Goal: Transaction & Acquisition: Purchase product/service

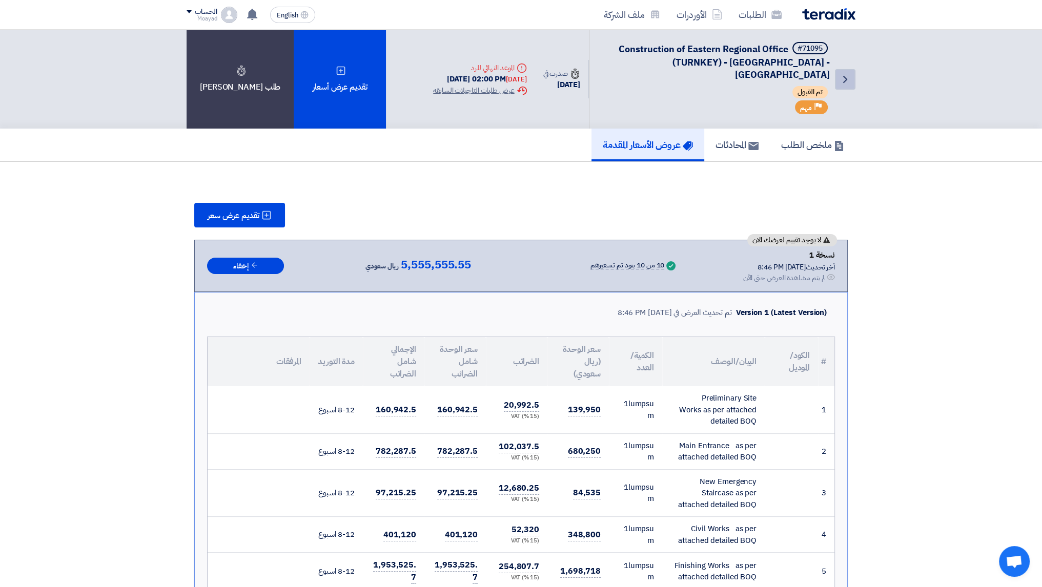
click at [849, 73] on icon "Back" at bounding box center [845, 79] width 12 height 12
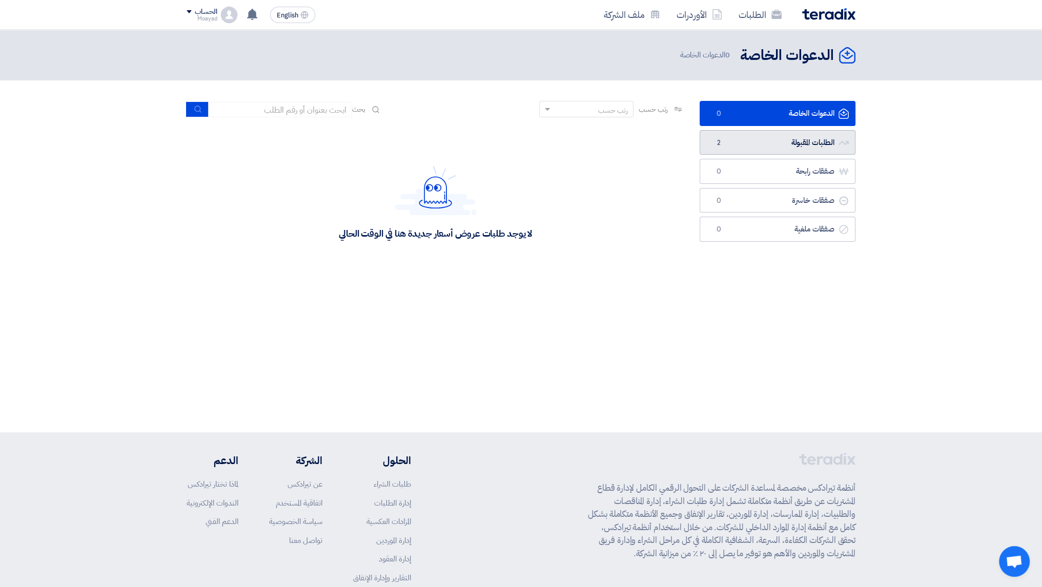
click at [791, 142] on link "الطلبات المقبولة الطلبات المقبولة 2" at bounding box center [778, 142] width 156 height 25
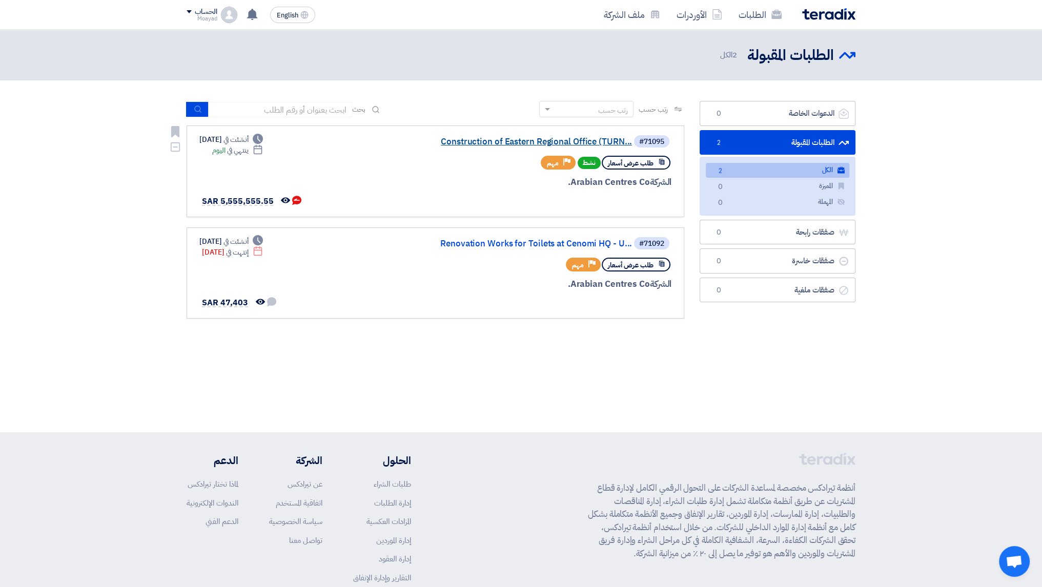
click at [522, 142] on link "Construction of Eastern Regional Office (TURN..." at bounding box center [529, 141] width 205 height 9
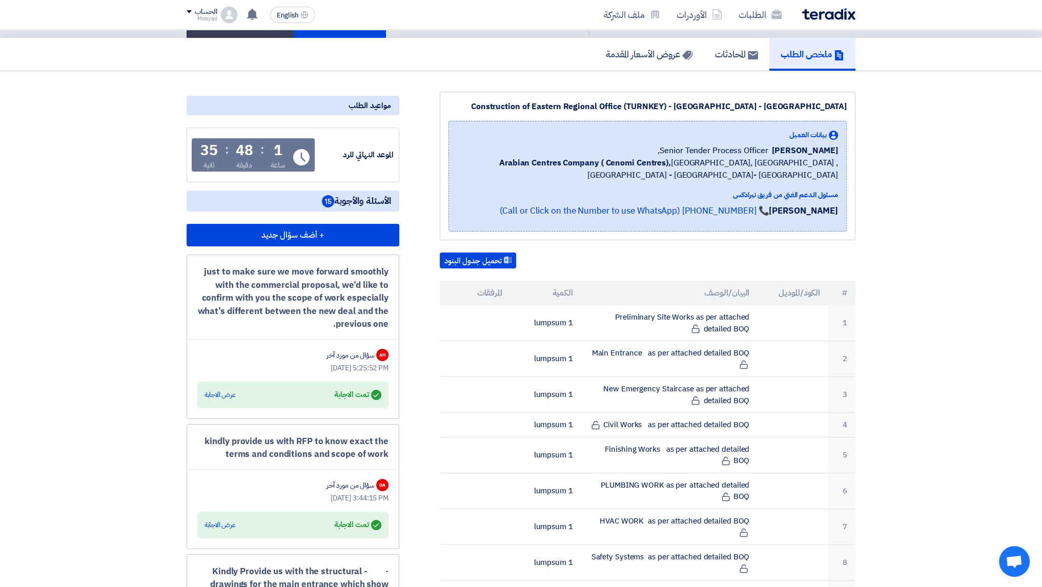
scroll to position [103, 0]
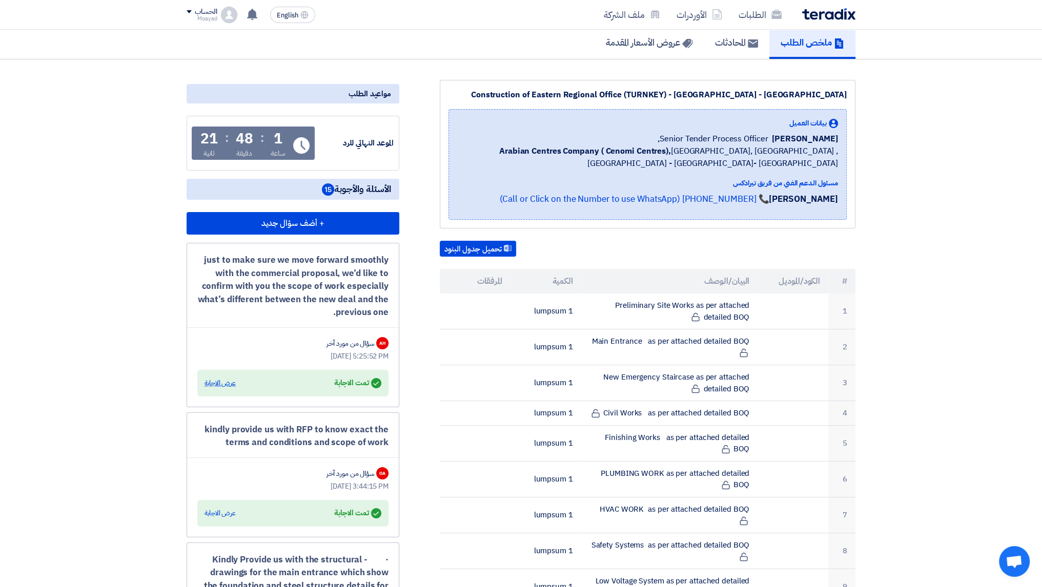
click at [219, 378] on div "عرض الاجابة" at bounding box center [220, 383] width 31 height 10
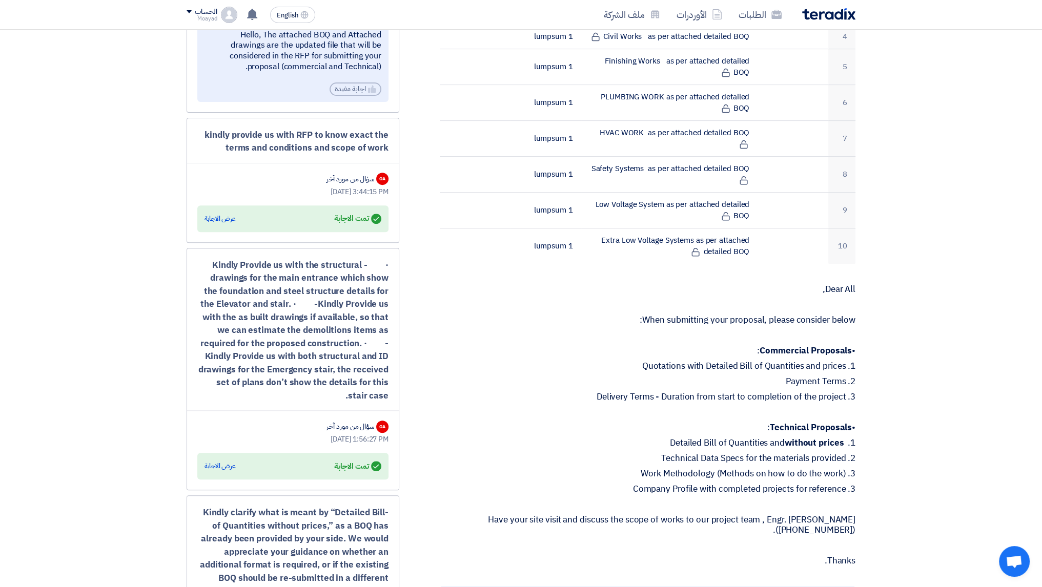
scroll to position [666, 0]
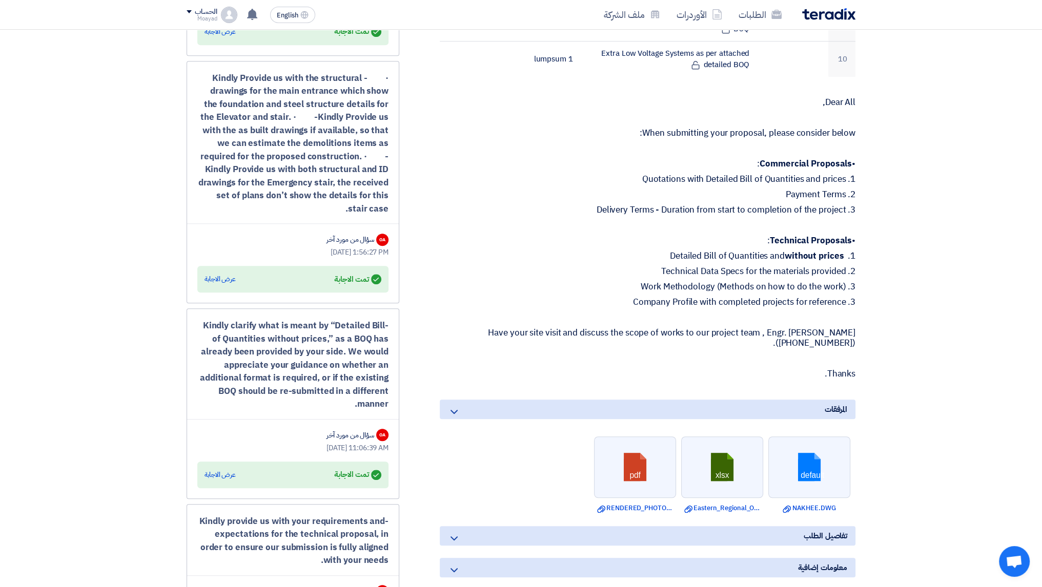
click at [461, 526] on div "تفاصيل الطلب" at bounding box center [648, 535] width 416 height 19
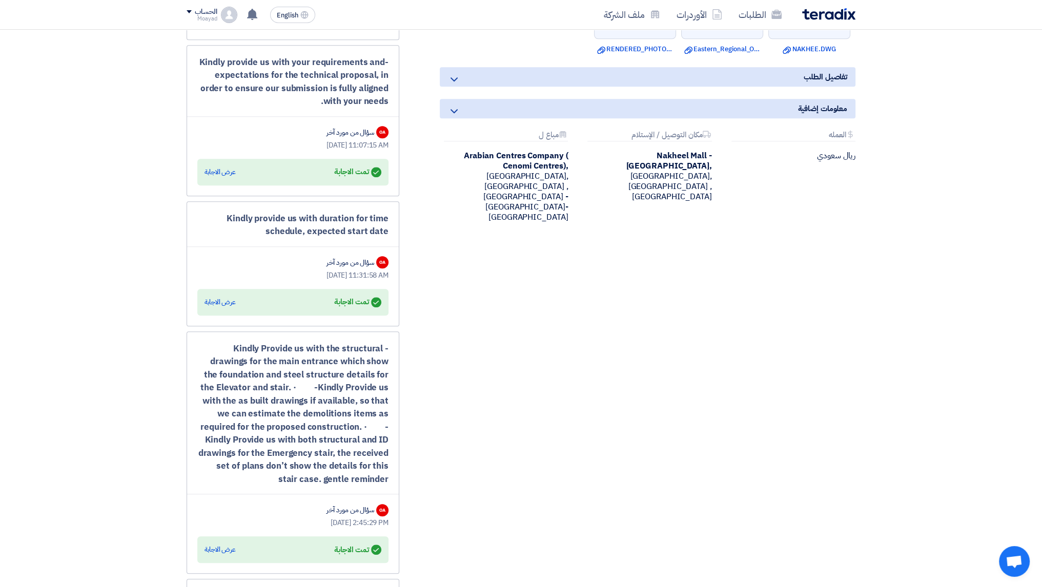
scroll to position [0, 0]
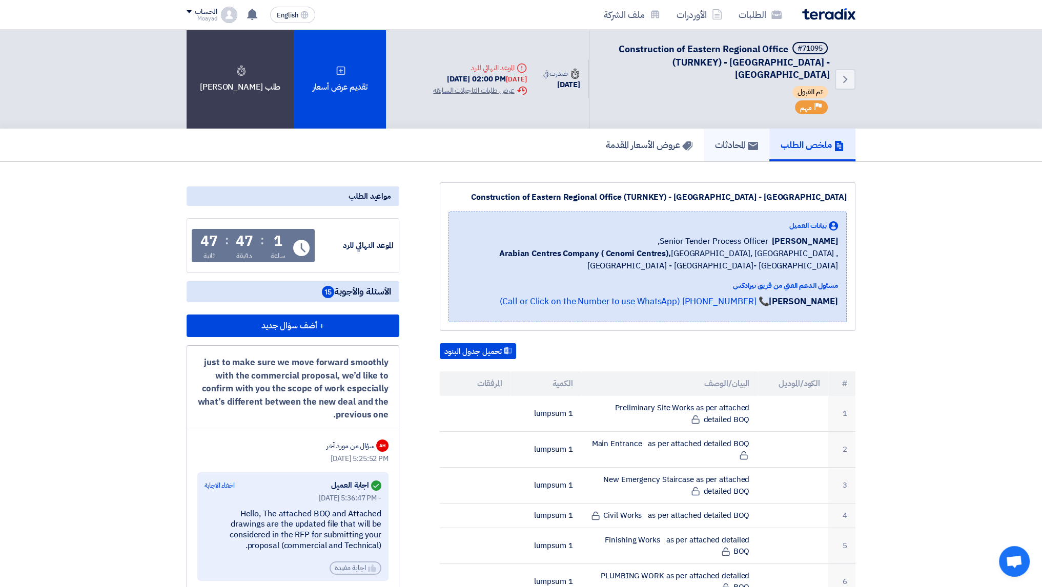
click at [741, 139] on h5 "المحادثات" at bounding box center [736, 145] width 43 height 12
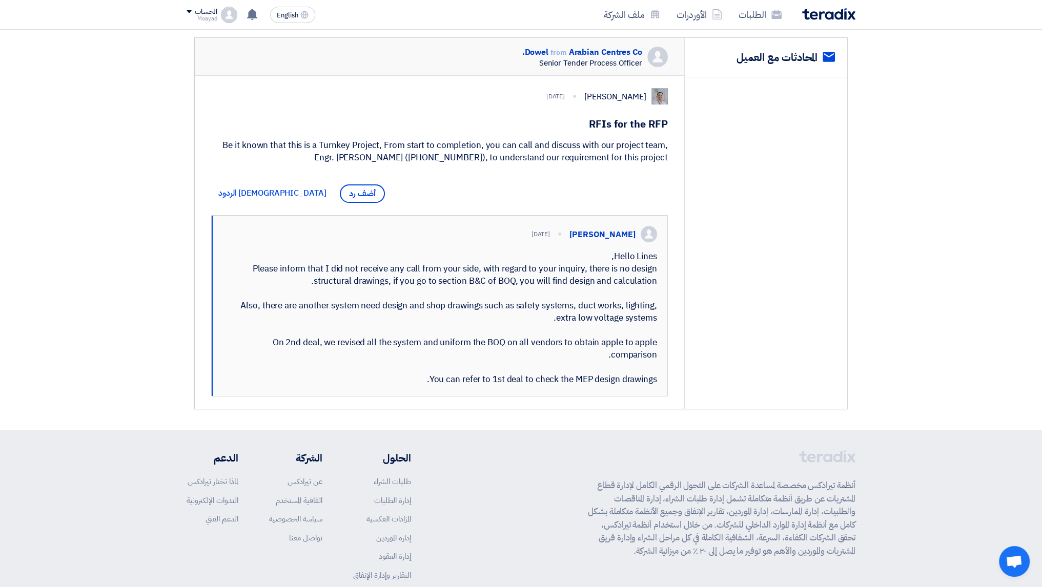
scroll to position [154, 0]
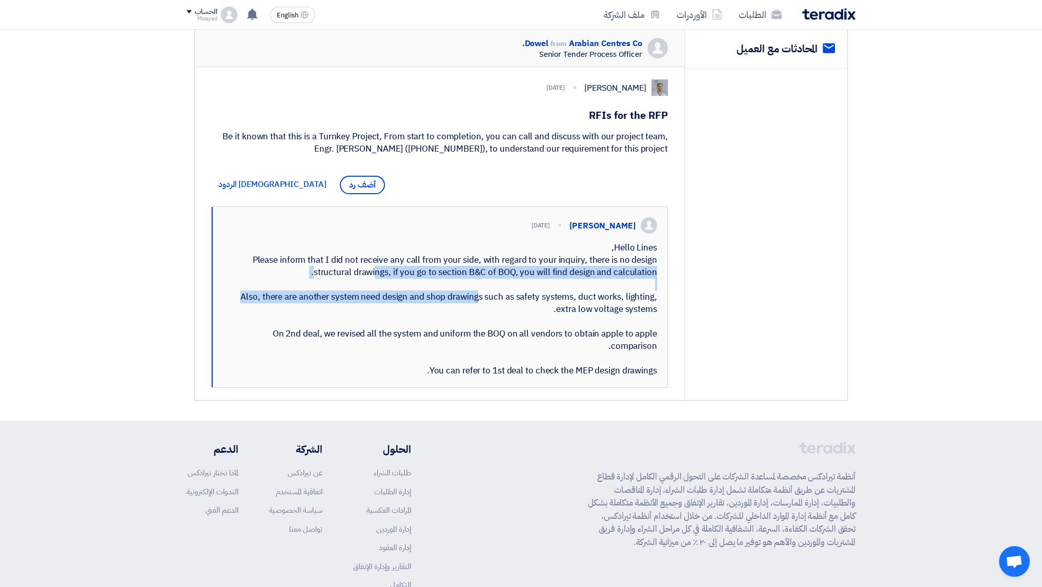
drag, startPoint x: 252, startPoint y: 271, endPoint x: 406, endPoint y: 308, distance: 158.1
click at [406, 308] on div "Hello Lines, Please inform that I did not receive any call from your side, with…" at bounding box center [440, 309] width 434 height 135
click at [333, 279] on div "Hello Lines, Please inform that I did not receive any call from your side, with…" at bounding box center [440, 309] width 434 height 135
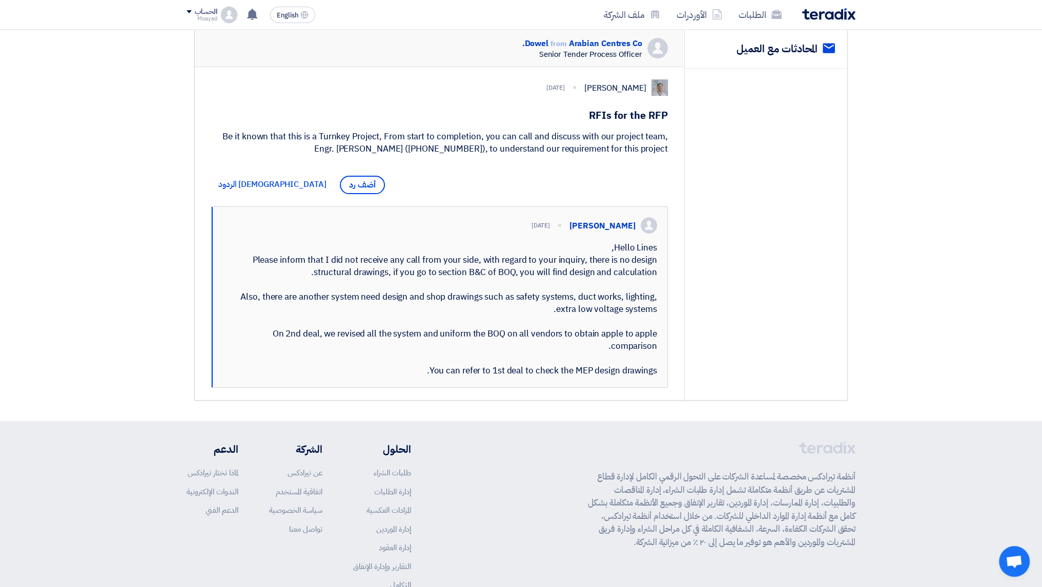
click at [484, 271] on div "Hello Lines, Please inform that I did not receive any call from your side, with…" at bounding box center [440, 309] width 434 height 135
click at [510, 269] on div "Hello Lines, Please inform that I did not receive any call from your side, with…" at bounding box center [440, 309] width 434 height 135
click at [558, 271] on div "Hello Lines, Please inform that I did not receive any call from your side, with…" at bounding box center [440, 309] width 434 height 135
click at [608, 269] on div "Hello Lines, Please inform that I did not receive any call from your side, with…" at bounding box center [440, 309] width 434 height 135
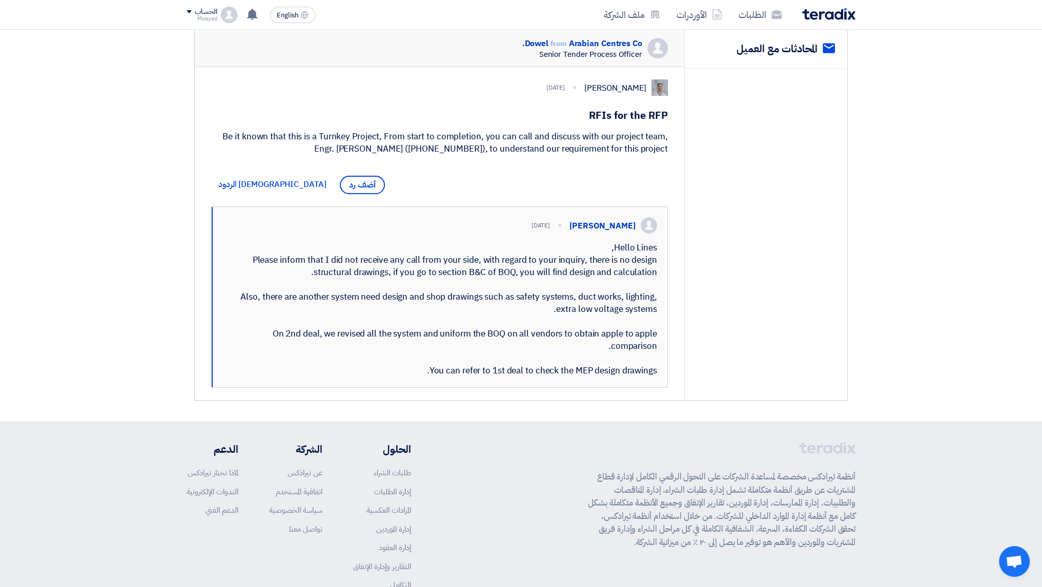
click at [447, 341] on div "Hello Lines, Please inform that I did not receive any call from your side, with…" at bounding box center [440, 309] width 434 height 135
click at [468, 345] on div "Hello Lines, Please inform that I did not receive any call from your side, with…" at bounding box center [440, 309] width 434 height 135
click at [482, 341] on div "Hello Lines, Please inform that I did not receive any call from your side, with…" at bounding box center [440, 309] width 434 height 135
click at [501, 344] on div "Hello Lines, Please inform that I did not receive any call from your side, with…" at bounding box center [440, 309] width 434 height 135
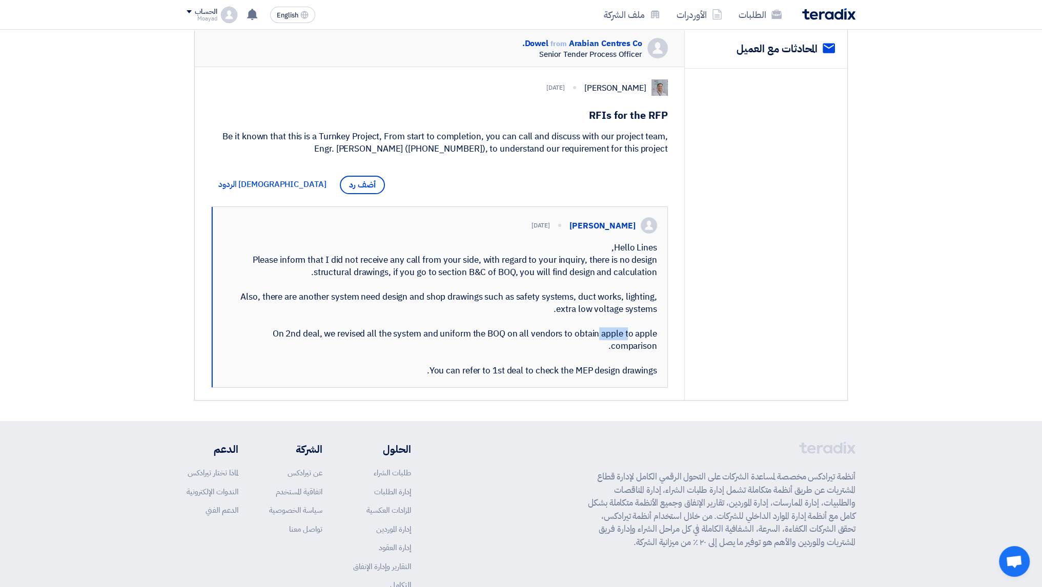
click at [501, 344] on div "Hello Lines, Please inform that I did not receive any call from your side, with…" at bounding box center [440, 309] width 434 height 135
click at [520, 343] on div "Hello Lines, Please inform that I did not receive any call from your side, with…" at bounding box center [440, 309] width 434 height 135
click at [543, 345] on div "Hello Lines, Please inform that I did not receive any call from your side, with…" at bounding box center [440, 309] width 434 height 135
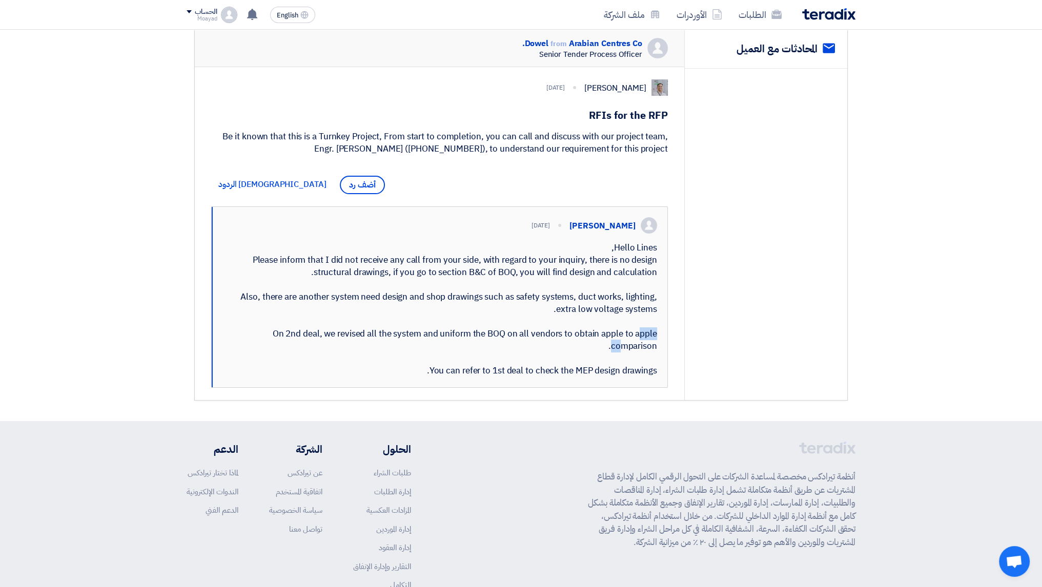
click at [545, 345] on div "Hello Lines, Please inform that I did not receive any call from your side, with…" at bounding box center [440, 309] width 434 height 135
click at [563, 343] on div "Hello Lines, Please inform that I did not receive any call from your side, with…" at bounding box center [440, 309] width 434 height 135
click at [585, 343] on div "Hello Lines, Please inform that I did not receive any call from your side, with…" at bounding box center [440, 309] width 434 height 135
click at [642, 346] on div "Hello Lines, Please inform that I did not receive any call from your side, with…" at bounding box center [440, 309] width 434 height 135
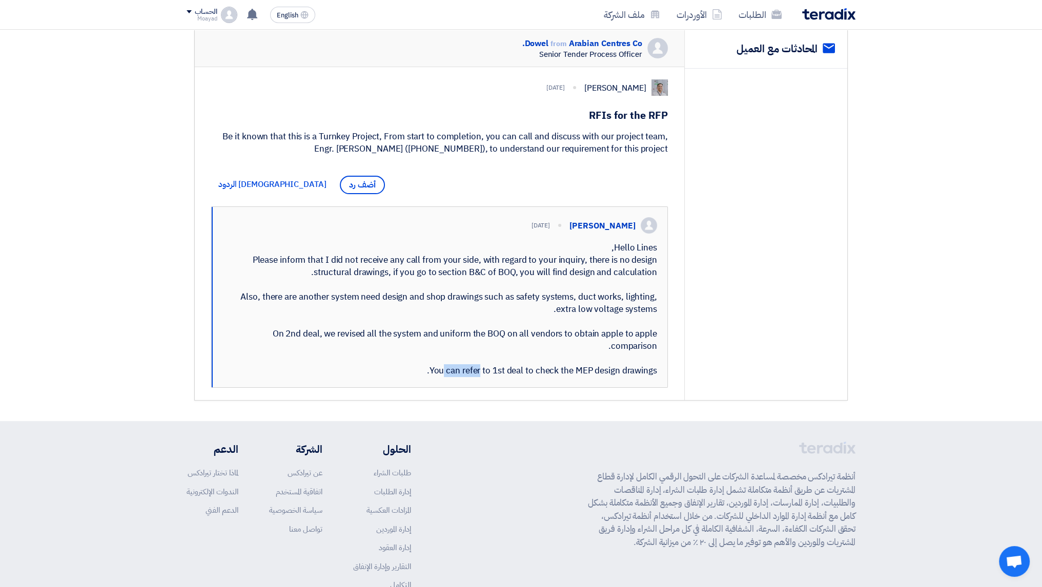
click at [642, 346] on div "Hello Lines, Please inform that I did not receive any call from your side, with…" at bounding box center [440, 309] width 434 height 135
click at [427, 369] on div "Hello Lines, Please inform that I did not receive any call from your side, with…" at bounding box center [440, 309] width 434 height 135
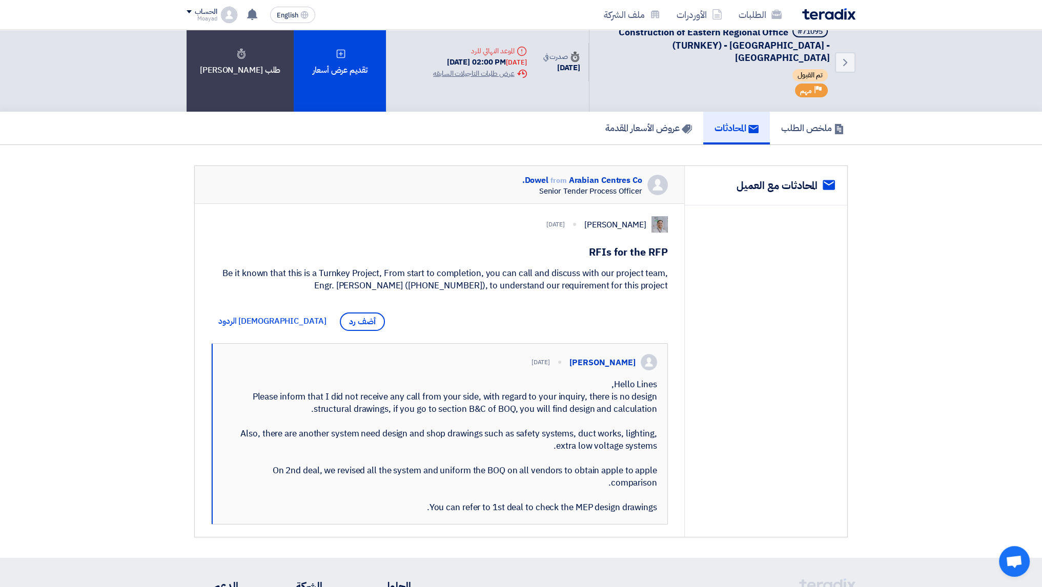
scroll to position [51, 0]
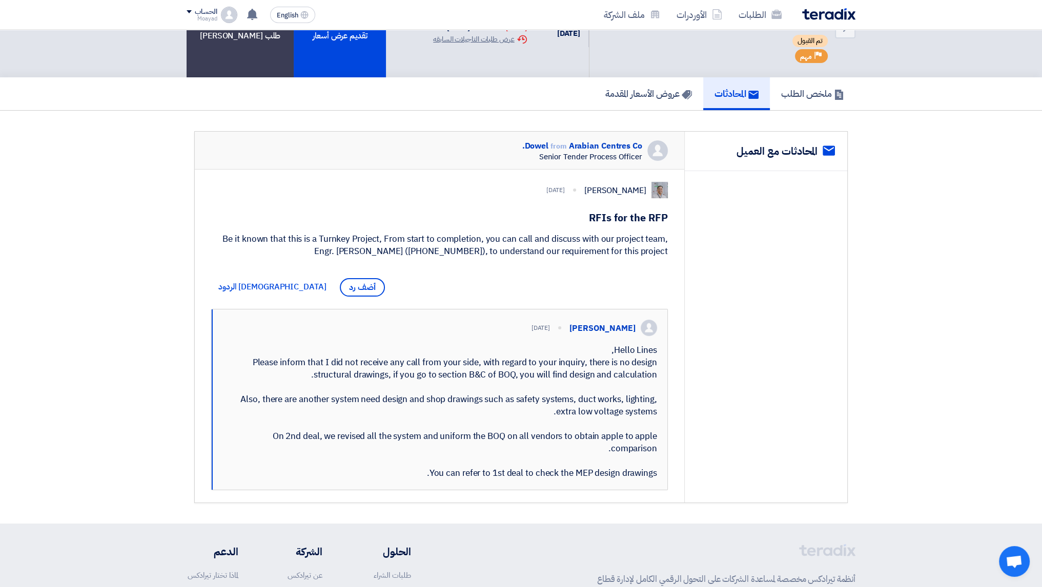
click at [650, 244] on div "Be it known that this is a Turnkey Project, From start to completion, you can c…" at bounding box center [439, 245] width 457 height 25
click at [649, 244] on div "Be it known that this is a Turnkey Project, From start to completion, you can c…" at bounding box center [439, 245] width 457 height 25
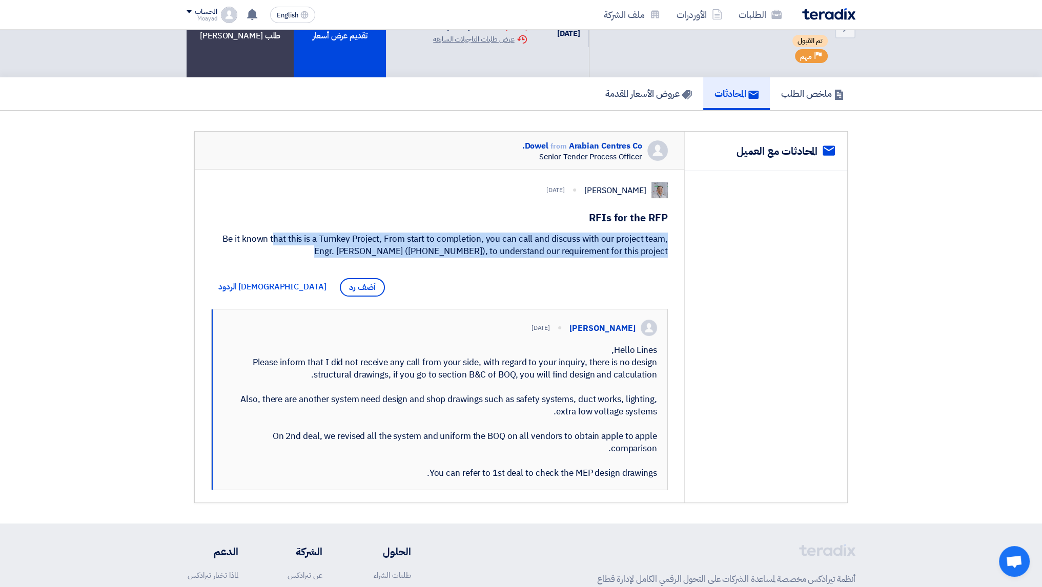
click at [649, 244] on div "Be it known that this is a Turnkey Project, From start to completion, you can c…" at bounding box center [439, 245] width 457 height 25
click at [634, 240] on div "Be it known that this is a Turnkey Project, From start to completion, you can c…" at bounding box center [439, 245] width 457 height 25
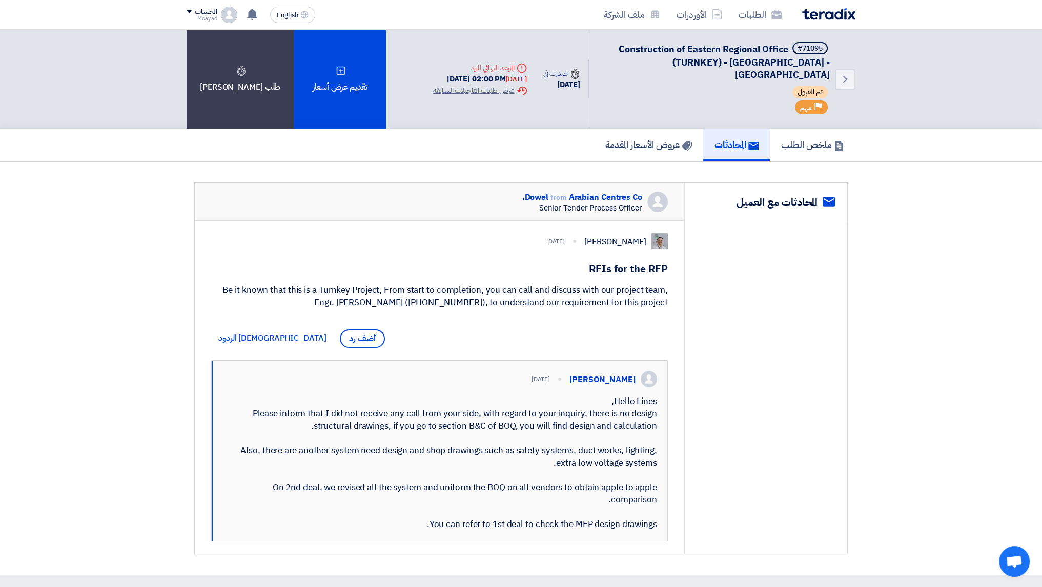
scroll to position [0, 0]
click at [808, 129] on link "ملخص الطلب" at bounding box center [813, 145] width 86 height 33
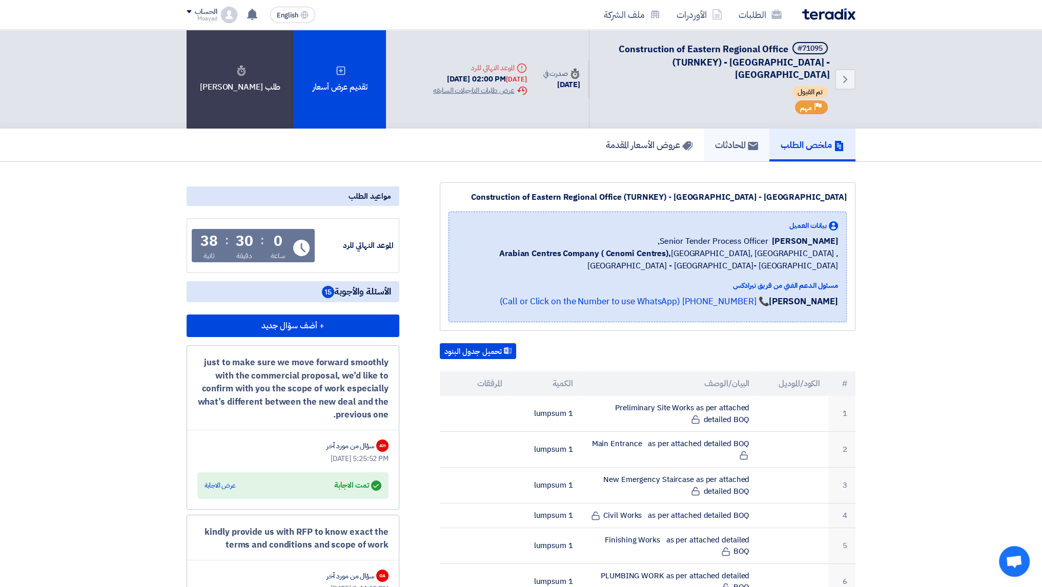
click at [716, 140] on link "المحادثات" at bounding box center [737, 145] width 66 height 33
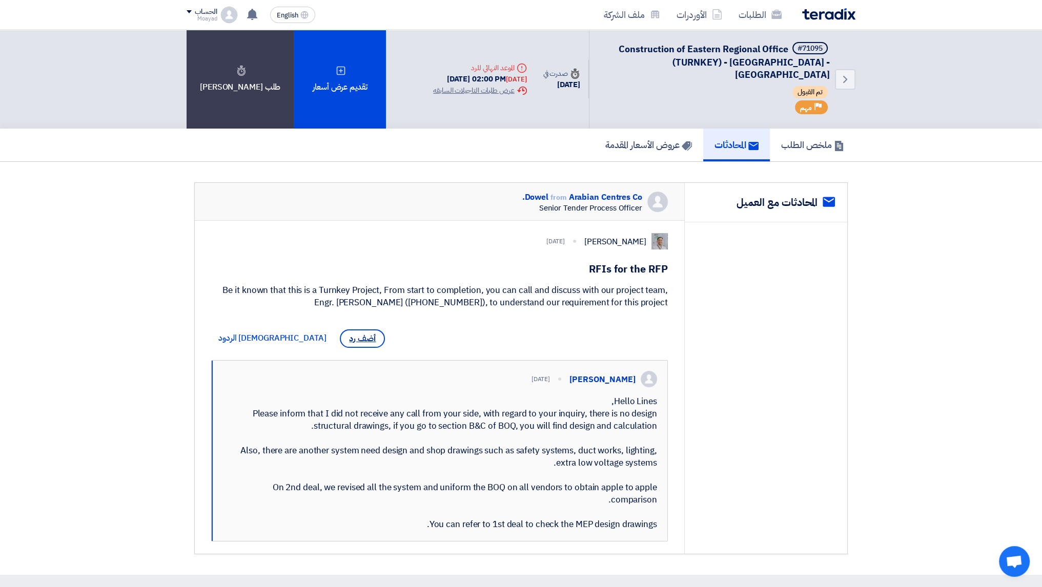
click at [340, 336] on span "أضف رد" at bounding box center [362, 339] width 45 height 18
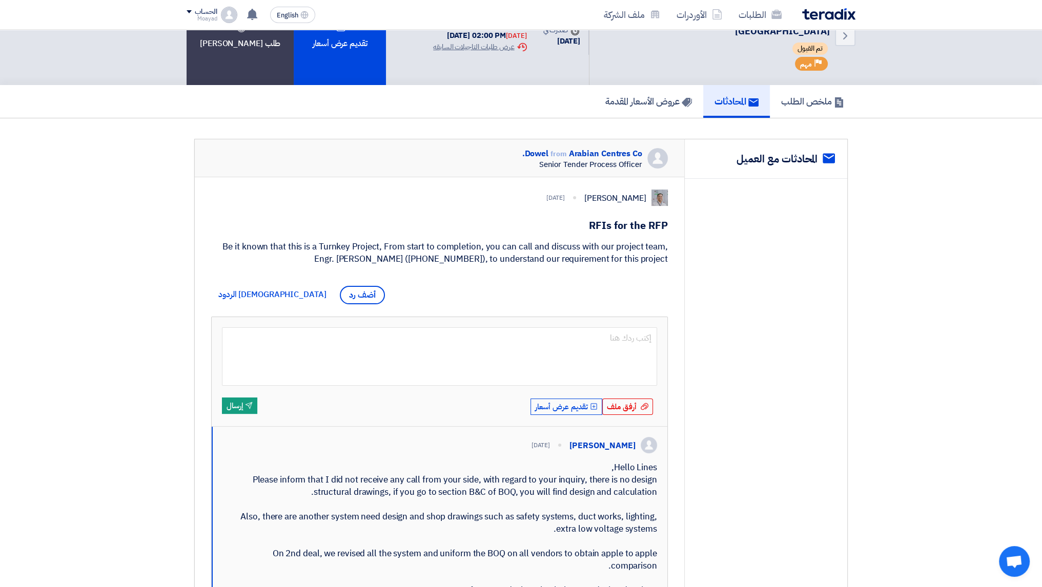
scroll to position [51, 0]
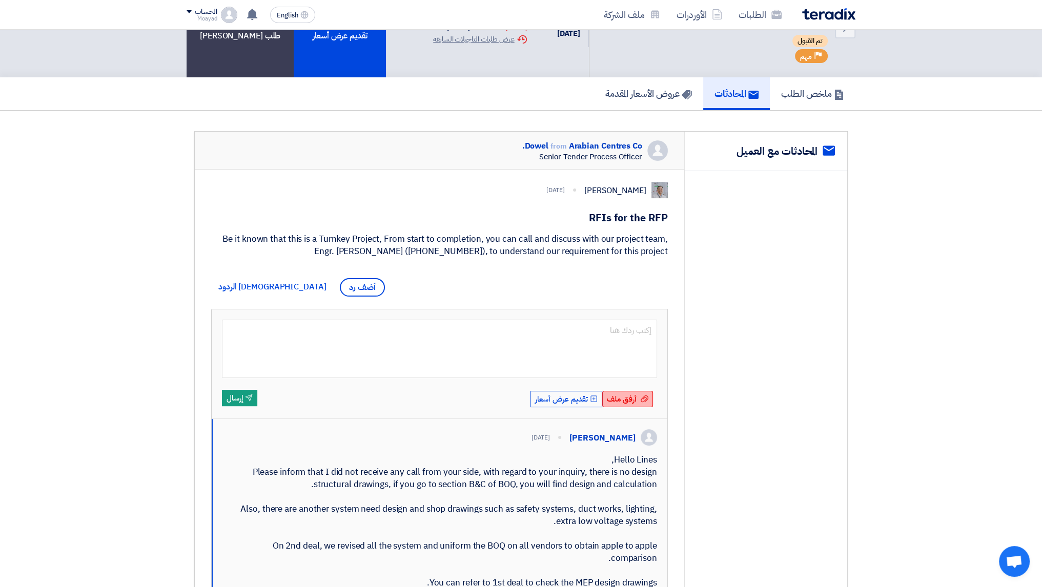
click at [634, 396] on span "أرفق ملف" at bounding box center [622, 399] width 30 height 11
click at [0, 0] on input "أرفق ملف أرفق ملف" at bounding box center [0, 0] width 0 height 0
click at [625, 398] on span "أرفق ملف" at bounding box center [622, 399] width 30 height 11
click at [0, 0] on input "أرفق ملف أرفق ملف" at bounding box center [0, 0] width 0 height 0
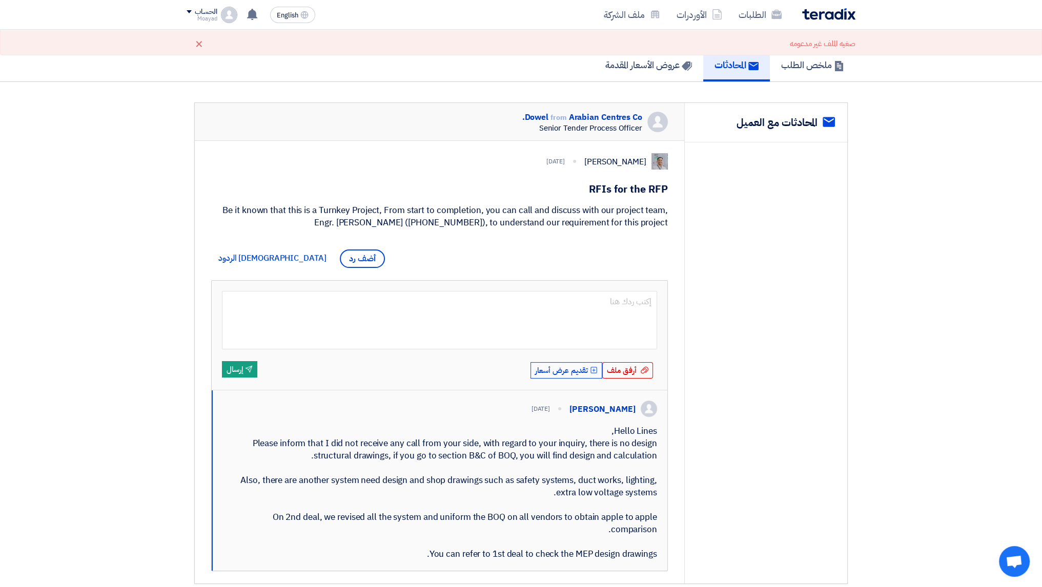
scroll to position [0, 0]
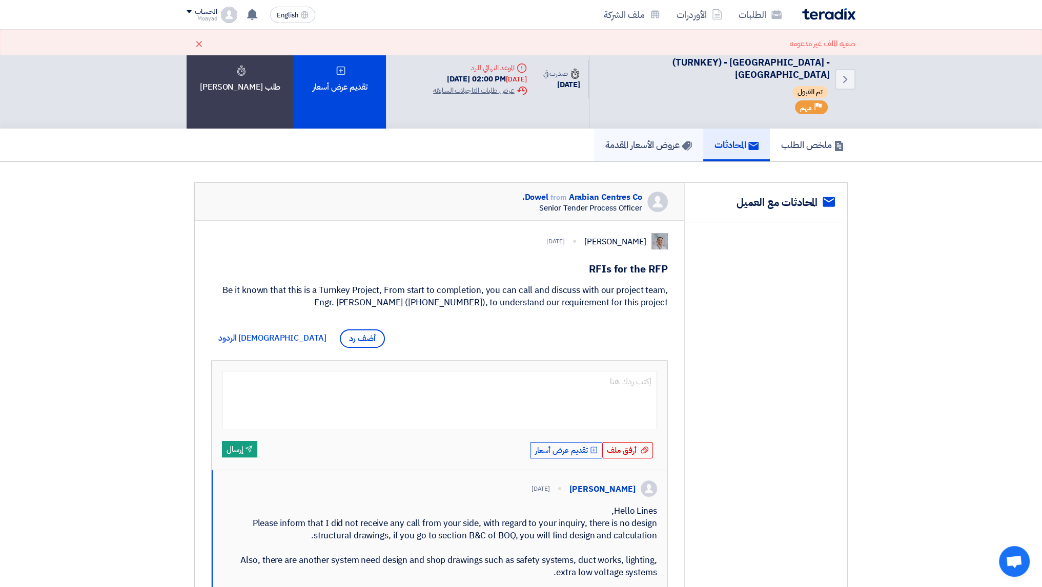
click at [688, 138] on link "عروض الأسعار المقدمة" at bounding box center [648, 145] width 109 height 33
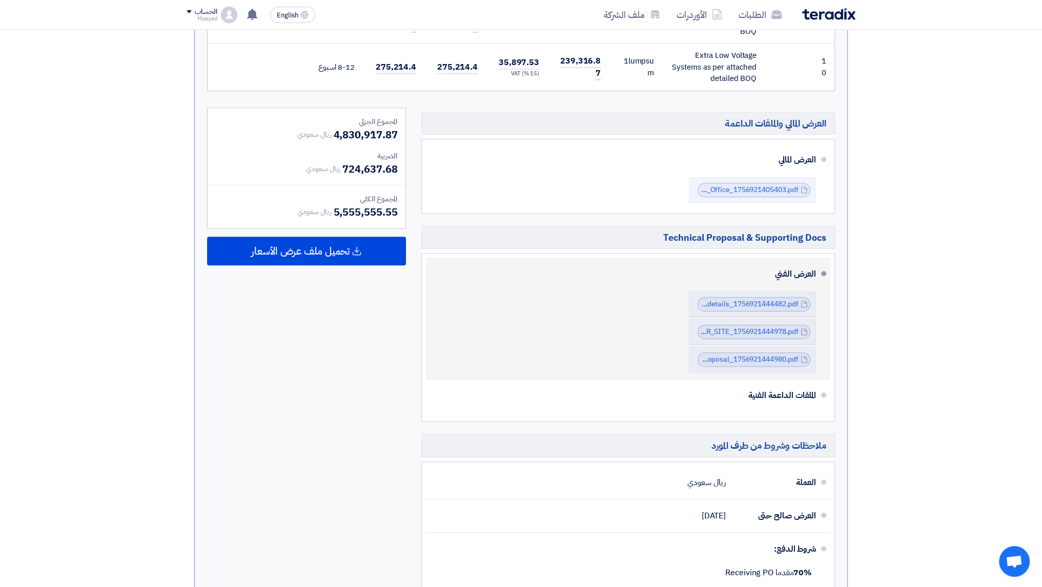
scroll to position [769, 0]
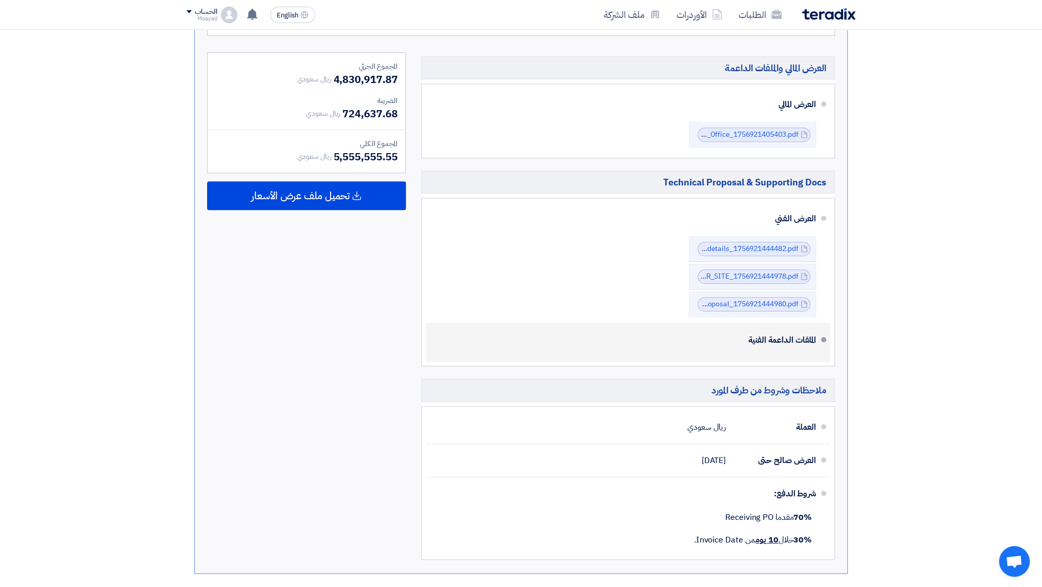
click at [772, 328] on div "الملفات الداعمة الفنية" at bounding box center [629, 340] width 374 height 25
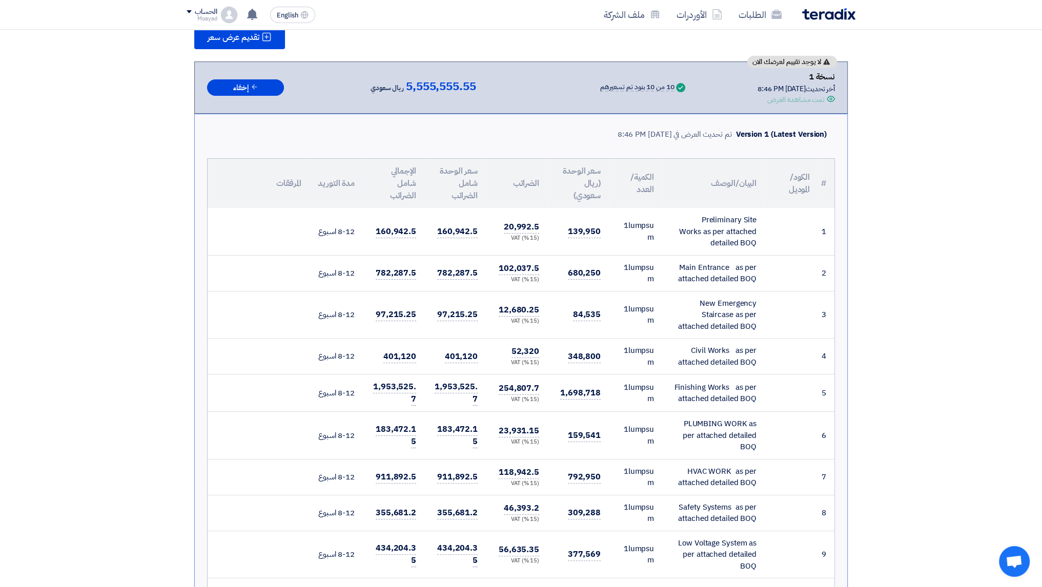
scroll to position [0, 0]
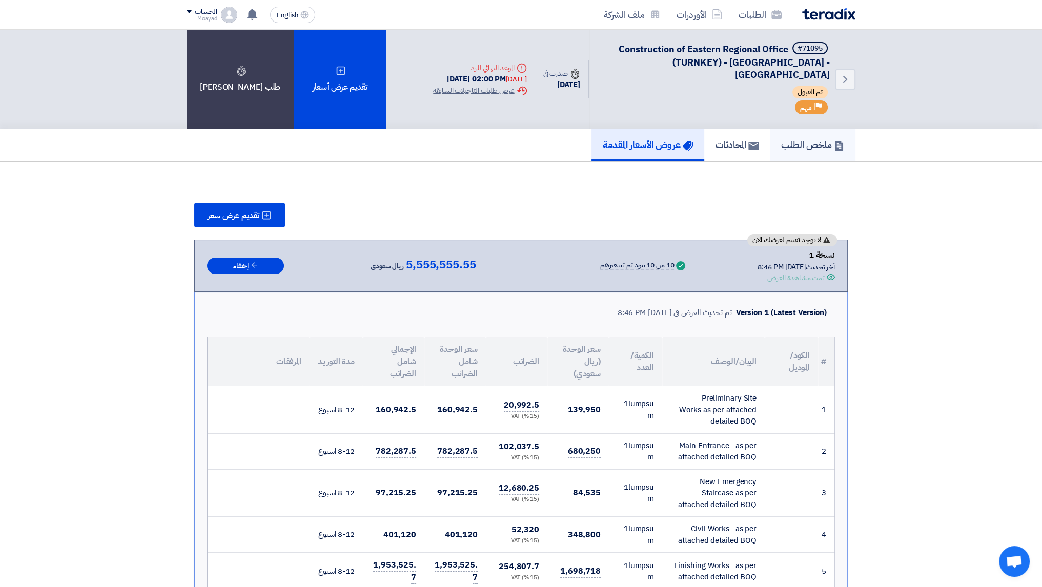
click at [811, 139] on h5 "ملخص الطلب" at bounding box center [812, 145] width 63 height 12
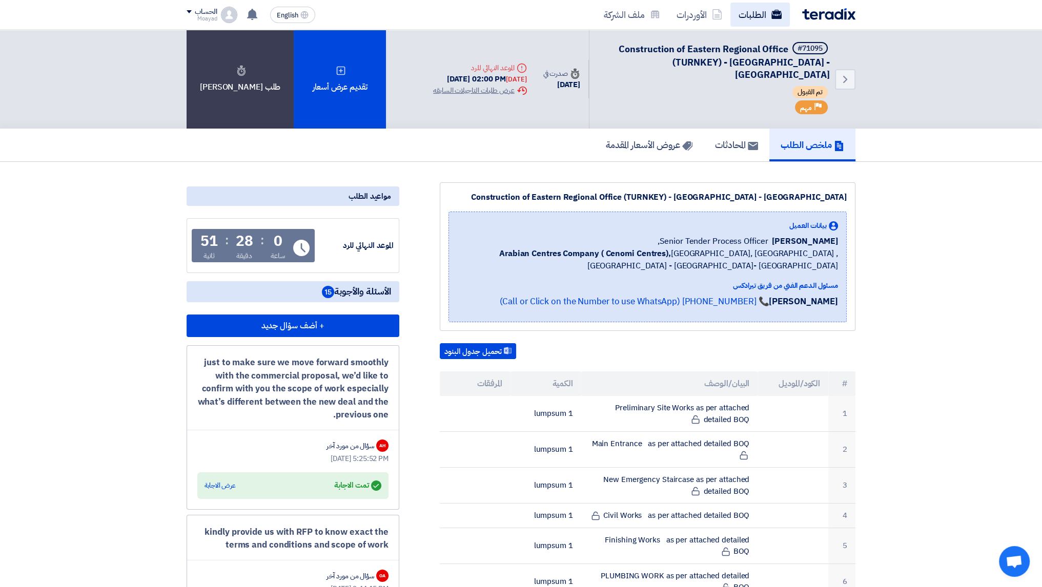
click at [754, 15] on link "الطلبات" at bounding box center [759, 15] width 59 height 24
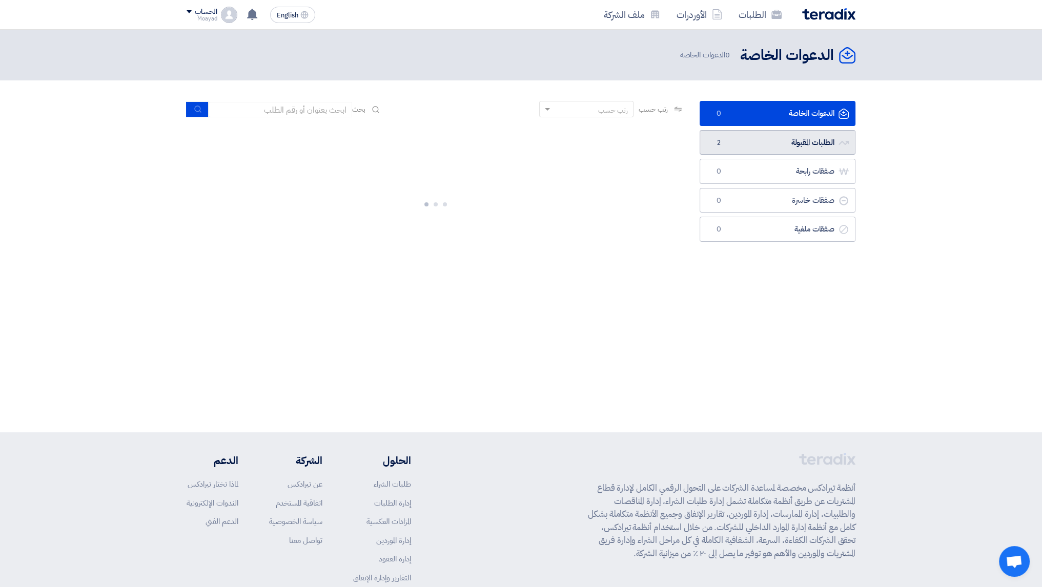
click at [779, 149] on link "الطلبات المقبولة الطلبات المقبولة 2" at bounding box center [778, 142] width 156 height 25
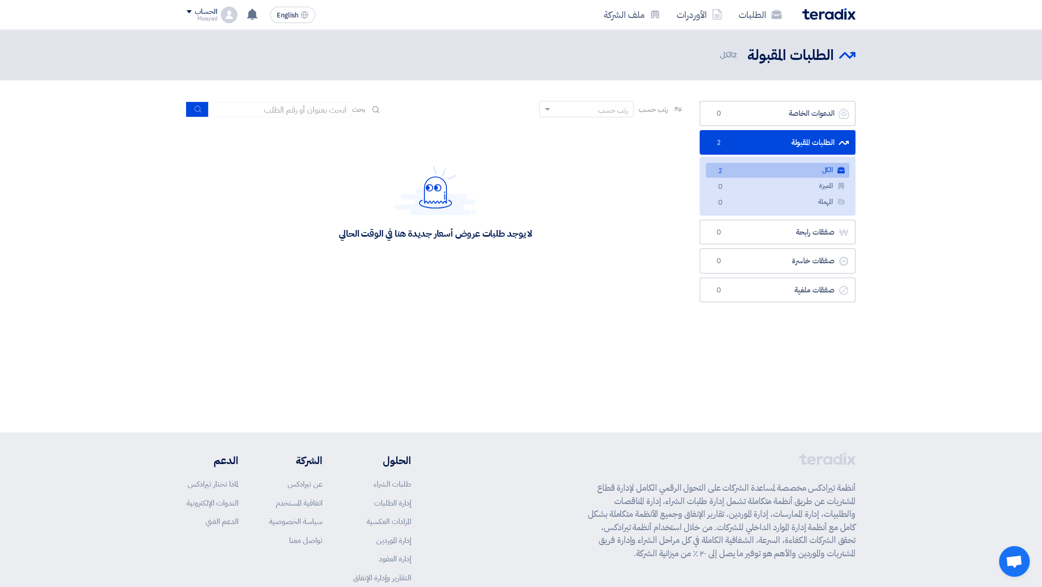
click at [799, 169] on link "الكل الكل 2" at bounding box center [778, 170] width 144 height 15
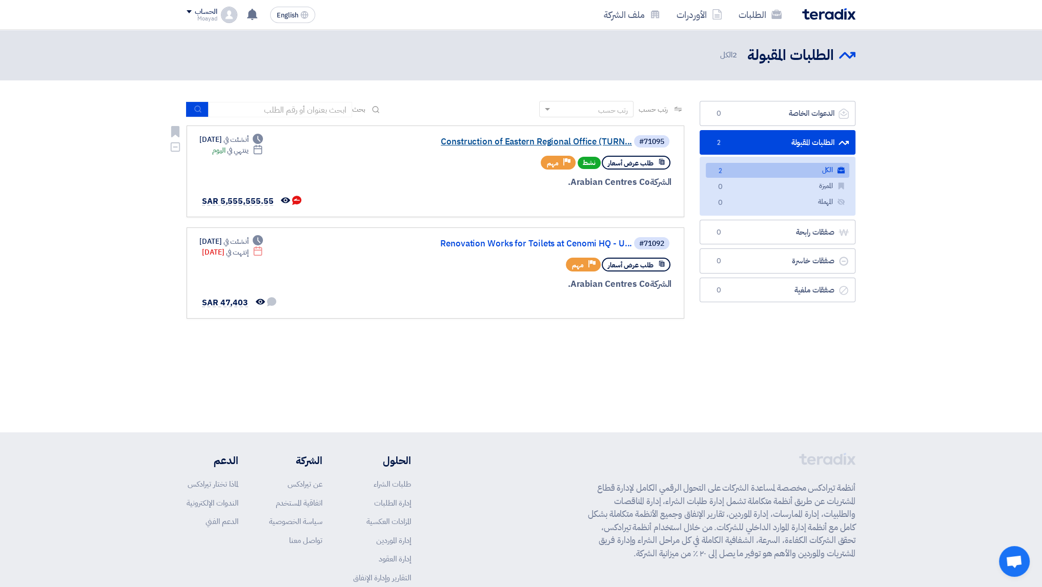
click at [579, 139] on link "Construction of Eastern Regional Office (TURN..." at bounding box center [529, 141] width 205 height 9
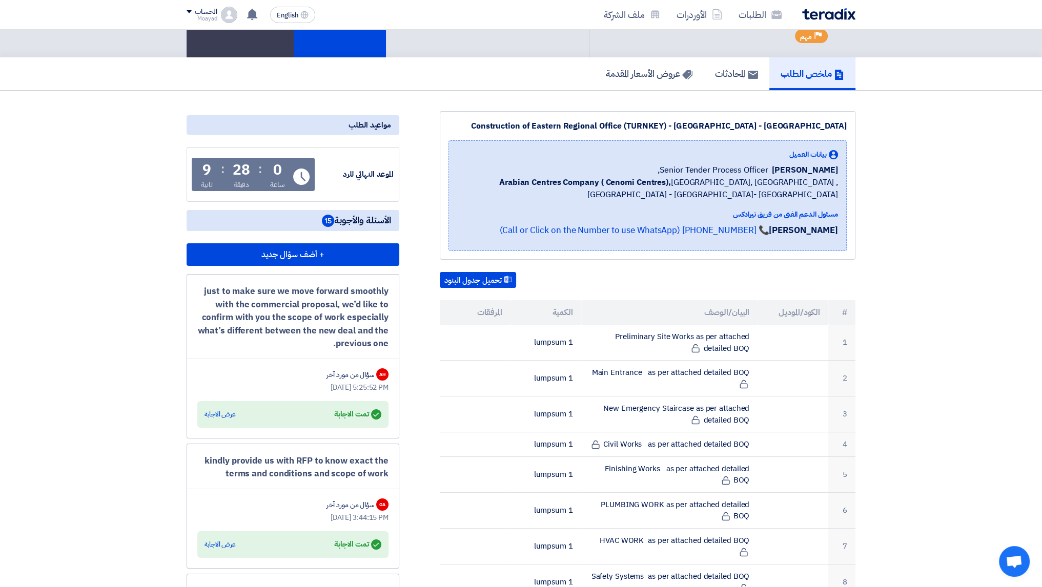
scroll to position [51, 0]
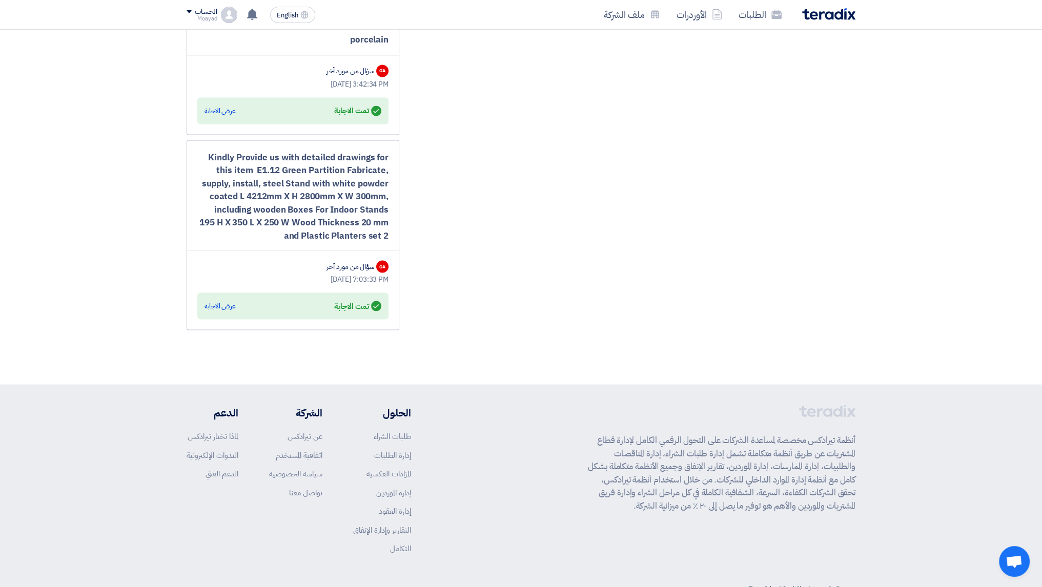
drag, startPoint x: 576, startPoint y: 304, endPoint x: 573, endPoint y: 142, distance: 162.0
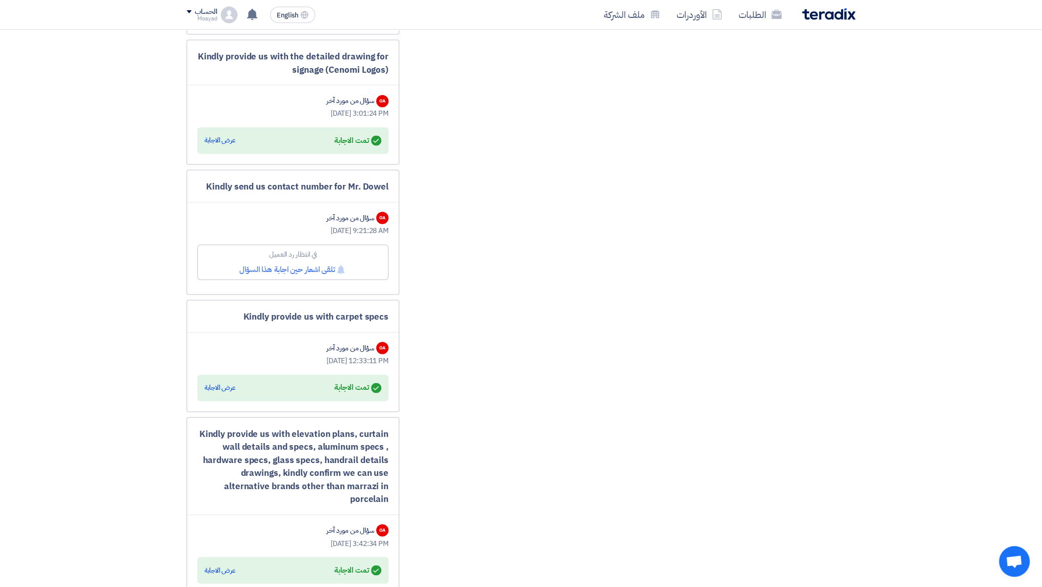
scroll to position [2522, 0]
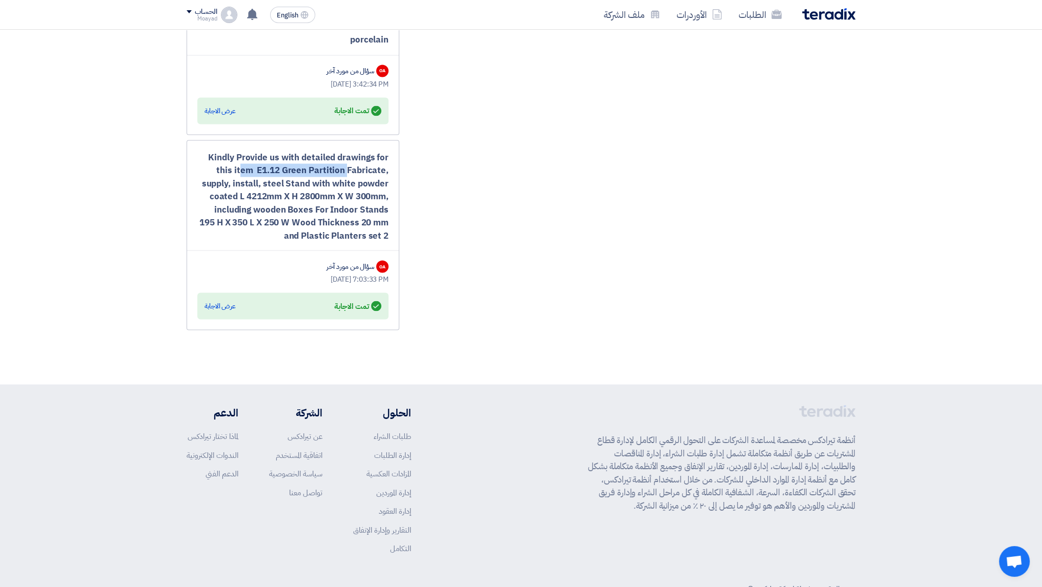
drag, startPoint x: 226, startPoint y: 139, endPoint x: 332, endPoint y: 138, distance: 106.1
click at [332, 151] on div "Kindly Provide us with detailed drawings for this item E1.12 Green Partition Fa…" at bounding box center [292, 197] width 191 height 92
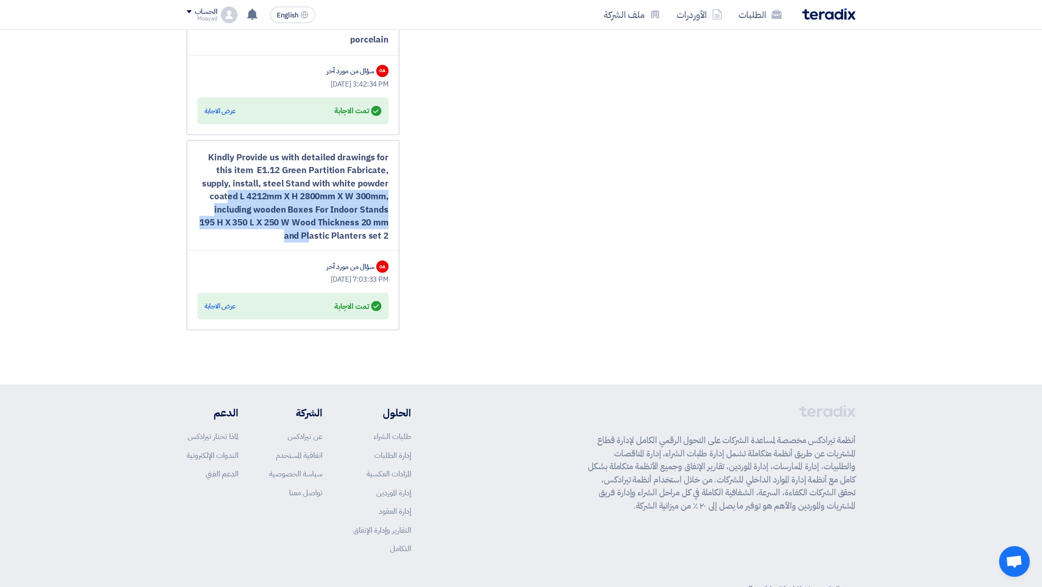
drag, startPoint x: 203, startPoint y: 152, endPoint x: 376, endPoint y: 187, distance: 176.3
click at [376, 187] on div "Kindly Provide us with detailed drawings for this item E1.12 Green Partition Fa…" at bounding box center [292, 197] width 191 height 92
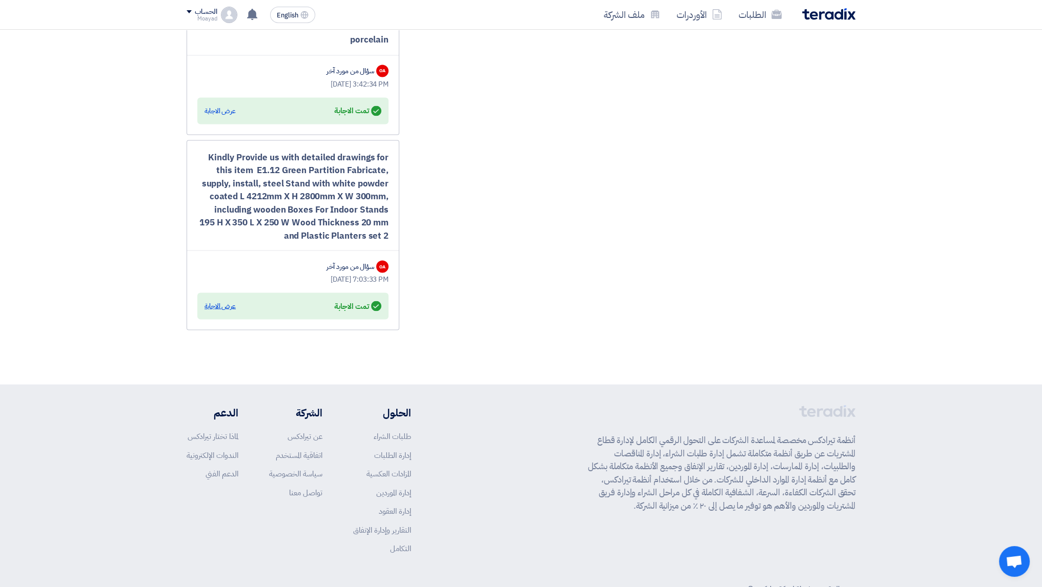
click at [223, 301] on div "عرض الاجابة" at bounding box center [220, 306] width 31 height 10
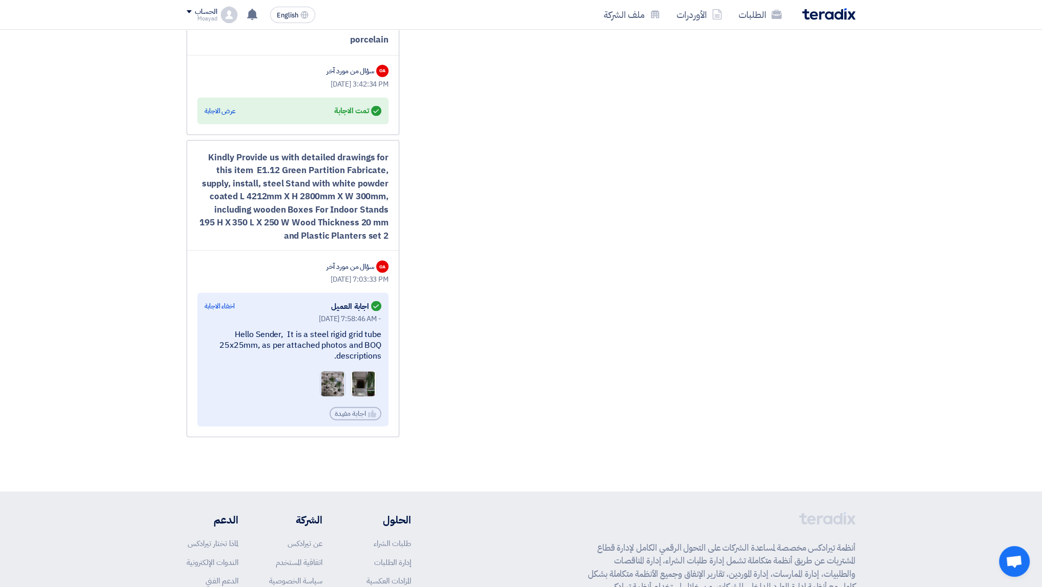
click at [330, 358] on img at bounding box center [332, 384] width 25 height 52
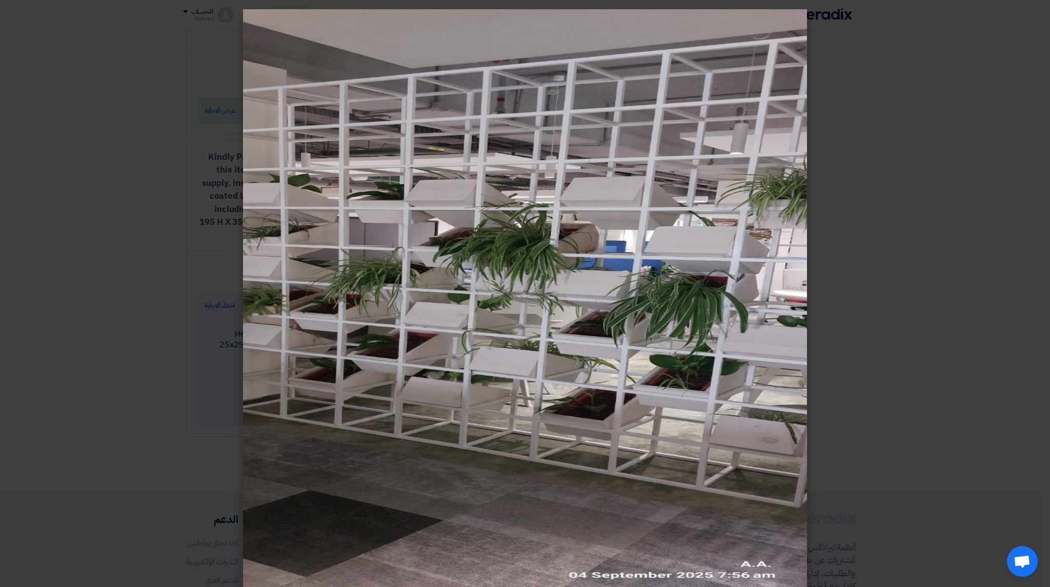
click at [832, 265] on modal-container at bounding box center [525, 293] width 1050 height 587
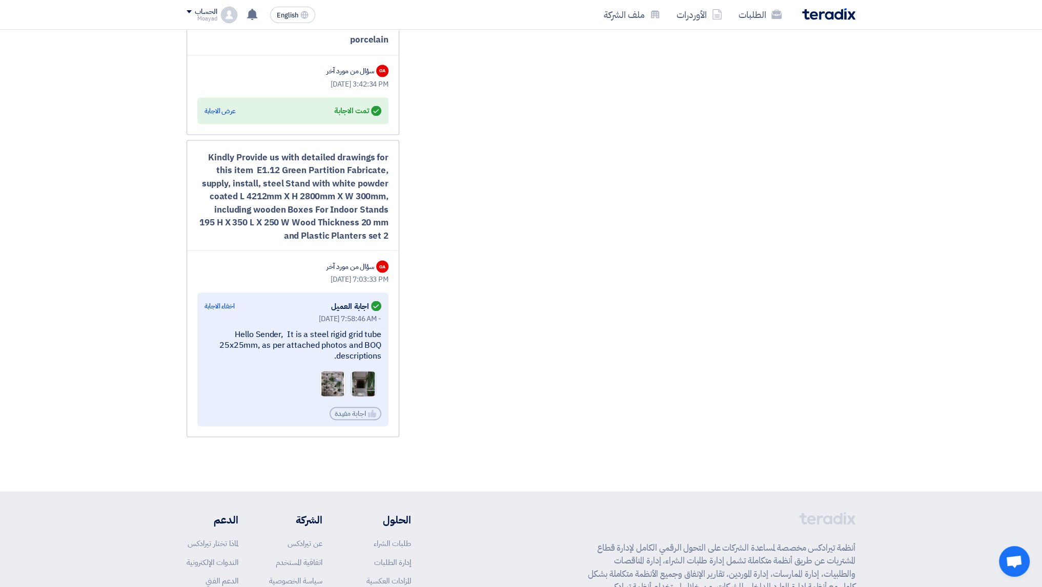
click at [364, 359] on img at bounding box center [363, 384] width 25 height 52
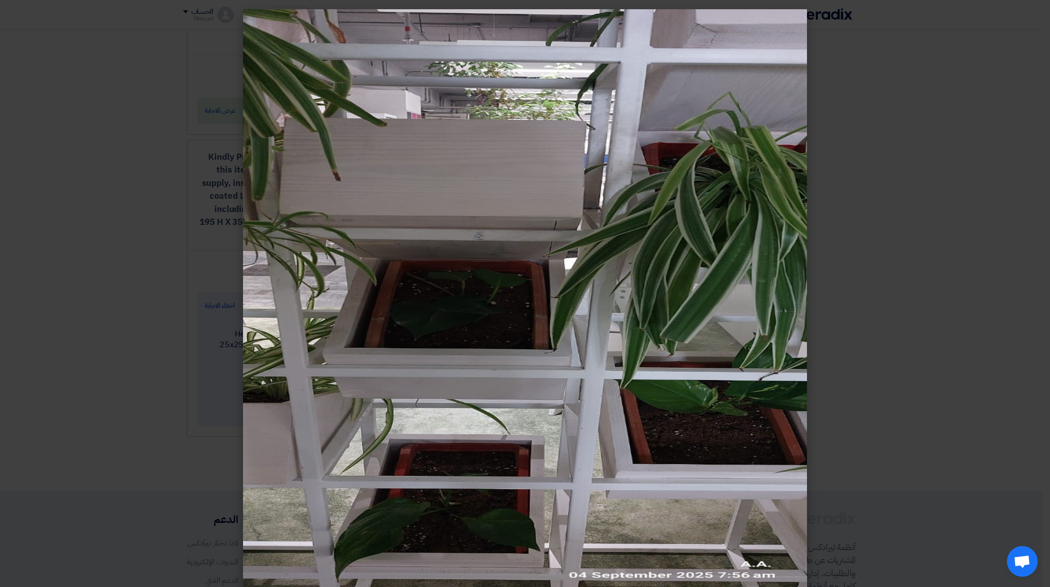
click at [928, 256] on modal-container at bounding box center [525, 293] width 1050 height 587
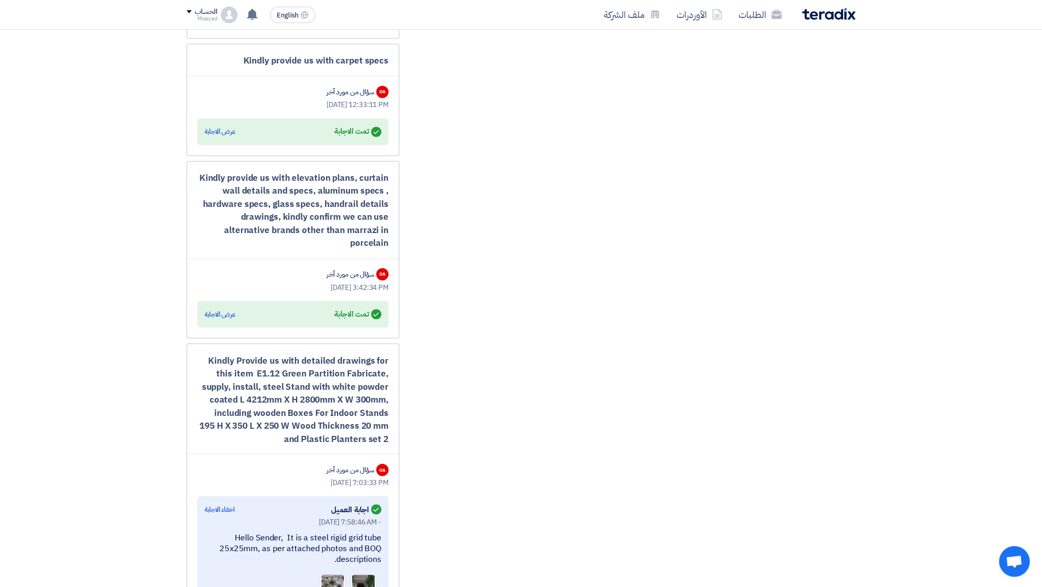
scroll to position [2317, 0]
click at [225, 311] on div "عرض الاجابة" at bounding box center [220, 316] width 31 height 10
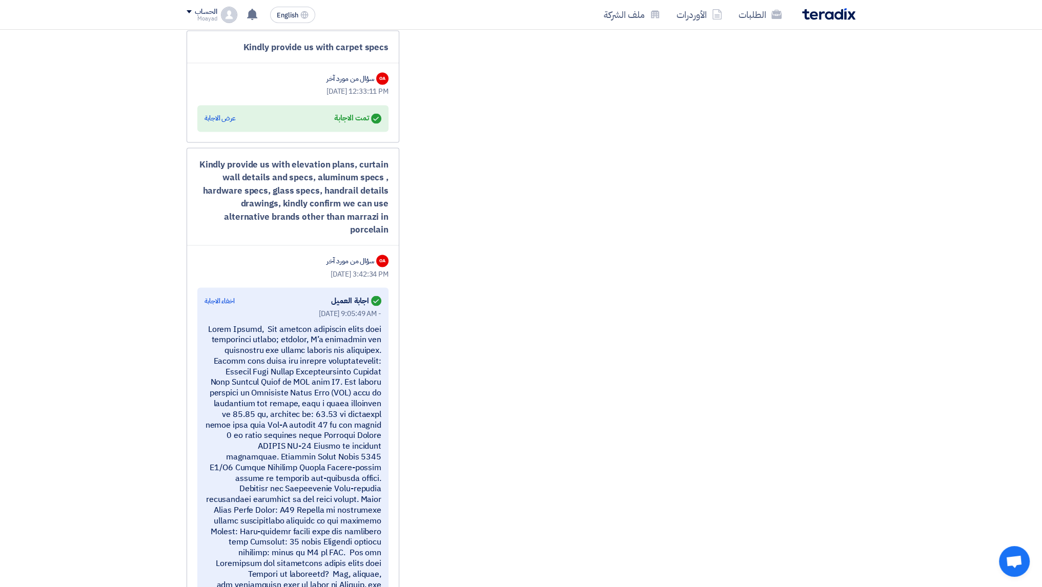
scroll to position [2419, 0]
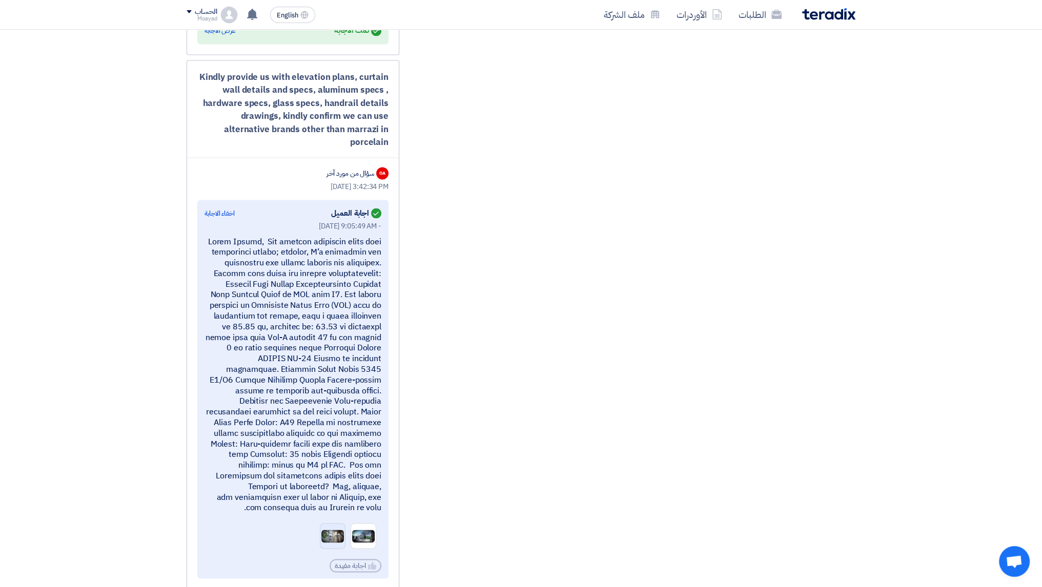
click at [330, 529] on img at bounding box center [332, 536] width 25 height 15
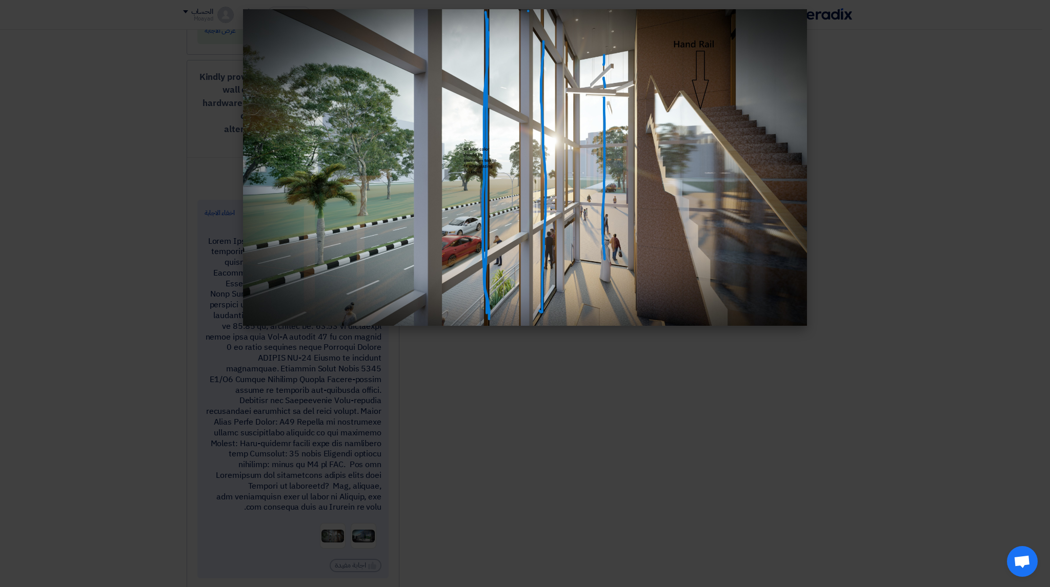
click at [886, 224] on modal-container at bounding box center [525, 293] width 1050 height 587
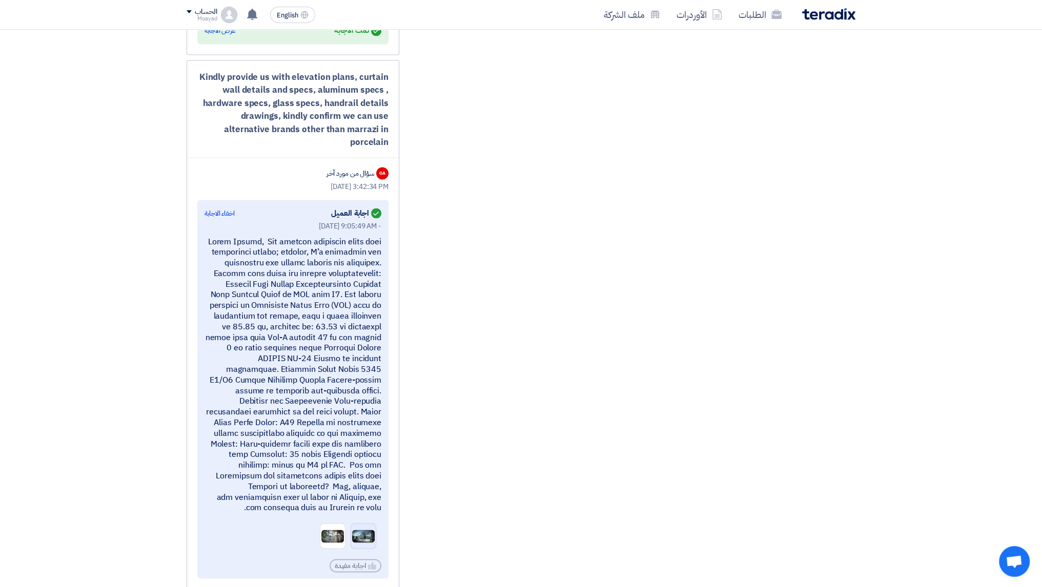
click at [358, 529] on img at bounding box center [363, 536] width 25 height 15
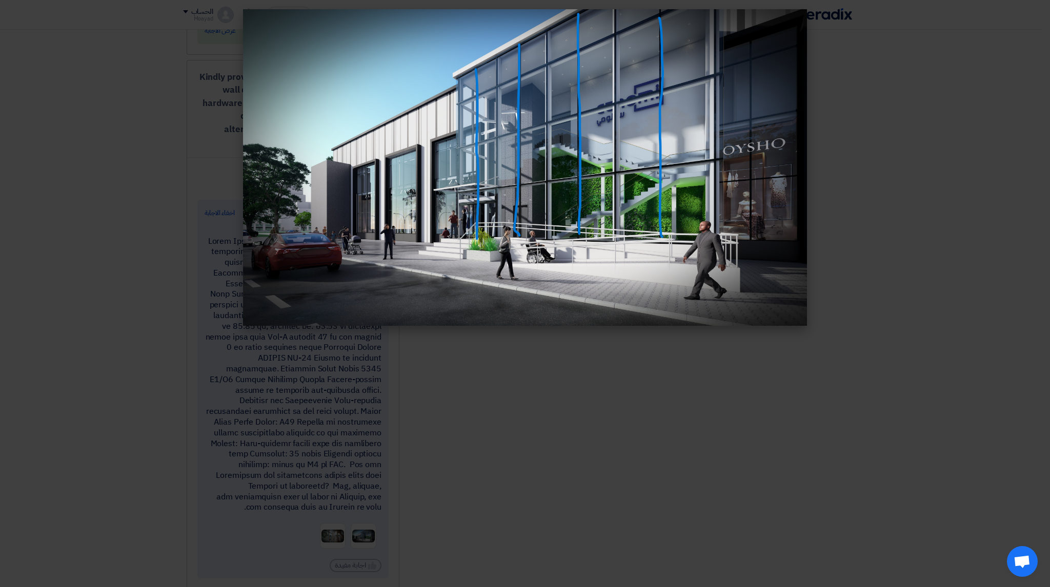
click at [728, 422] on modal-container at bounding box center [525, 293] width 1050 height 587
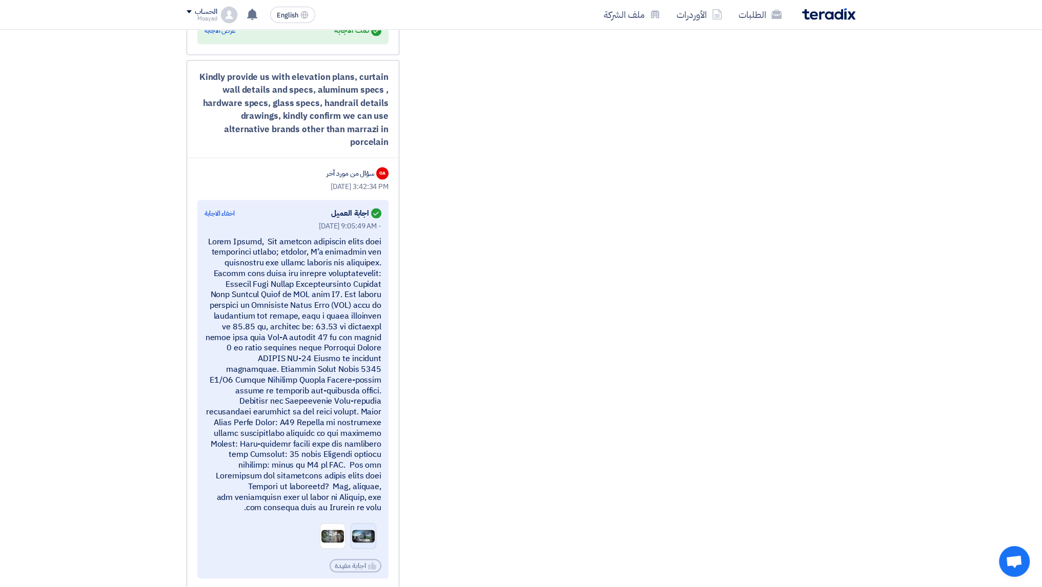
click at [364, 529] on img at bounding box center [363, 536] width 25 height 15
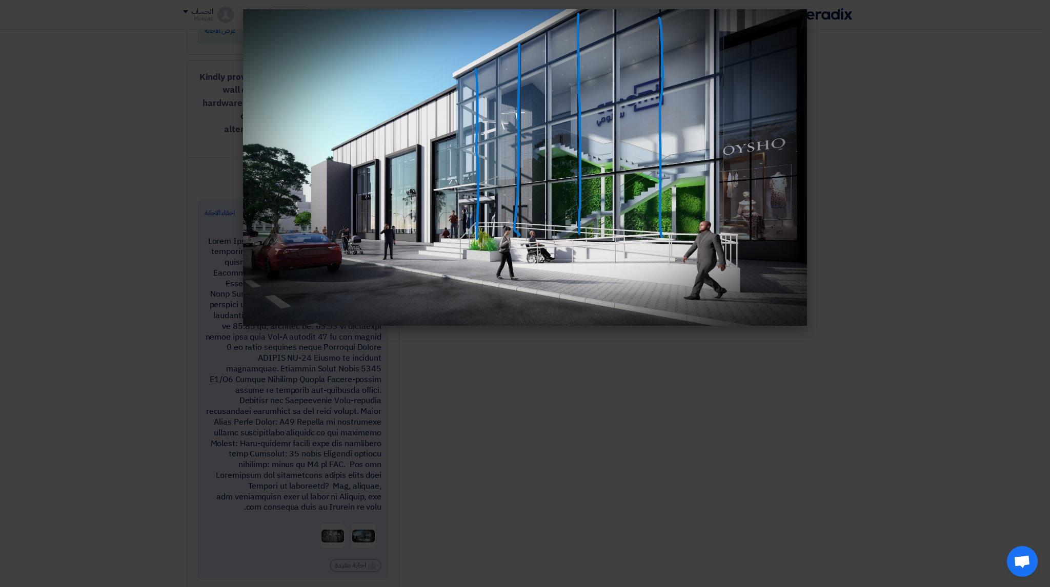
click at [550, 403] on modal-container at bounding box center [525, 293] width 1050 height 587
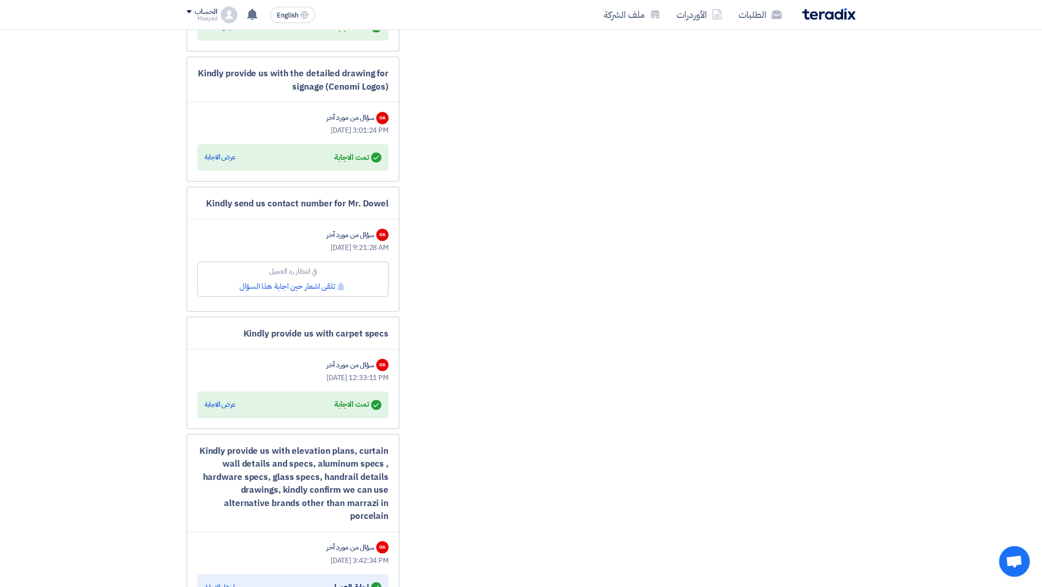
scroll to position [2009, 0]
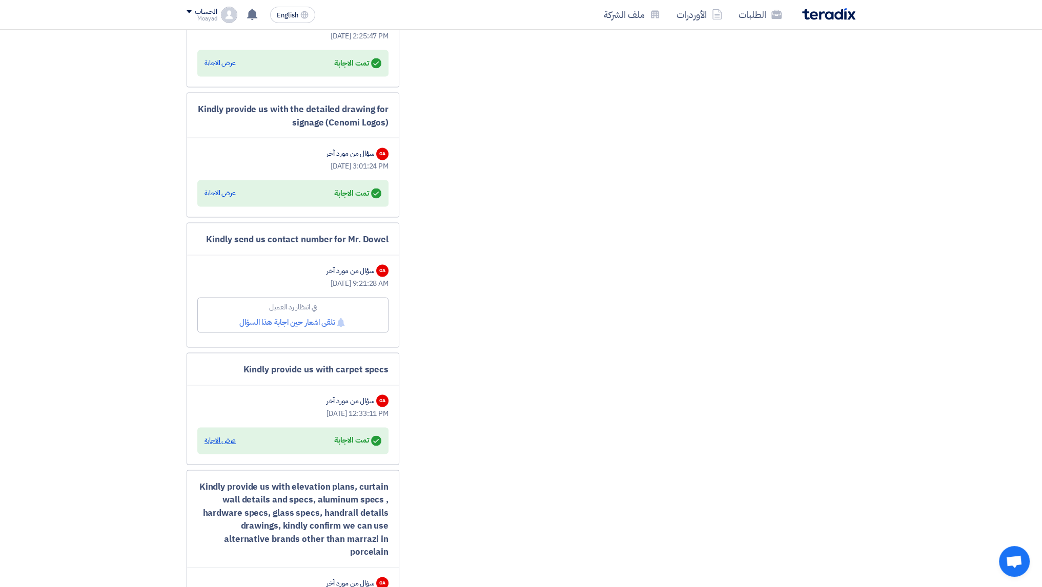
click at [215, 436] on div "عرض الاجابة" at bounding box center [220, 441] width 31 height 10
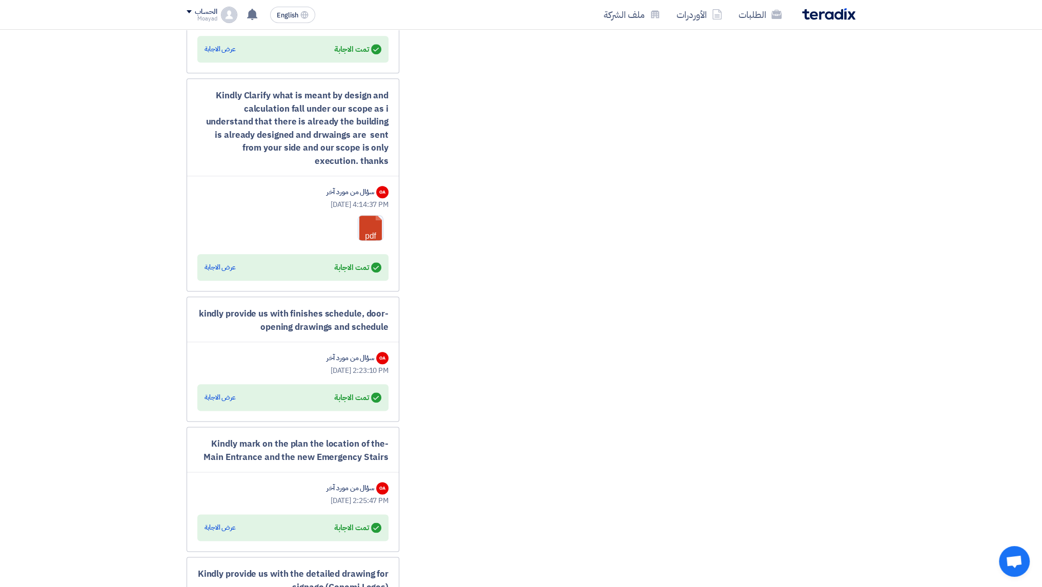
scroll to position [1497, 0]
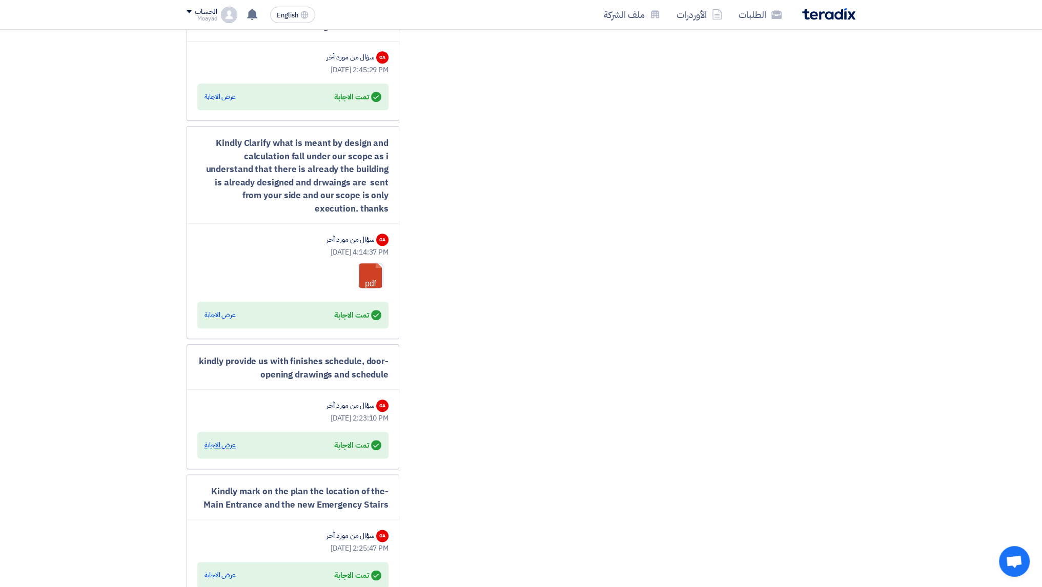
click at [224, 440] on div "عرض الاجابة" at bounding box center [220, 445] width 31 height 10
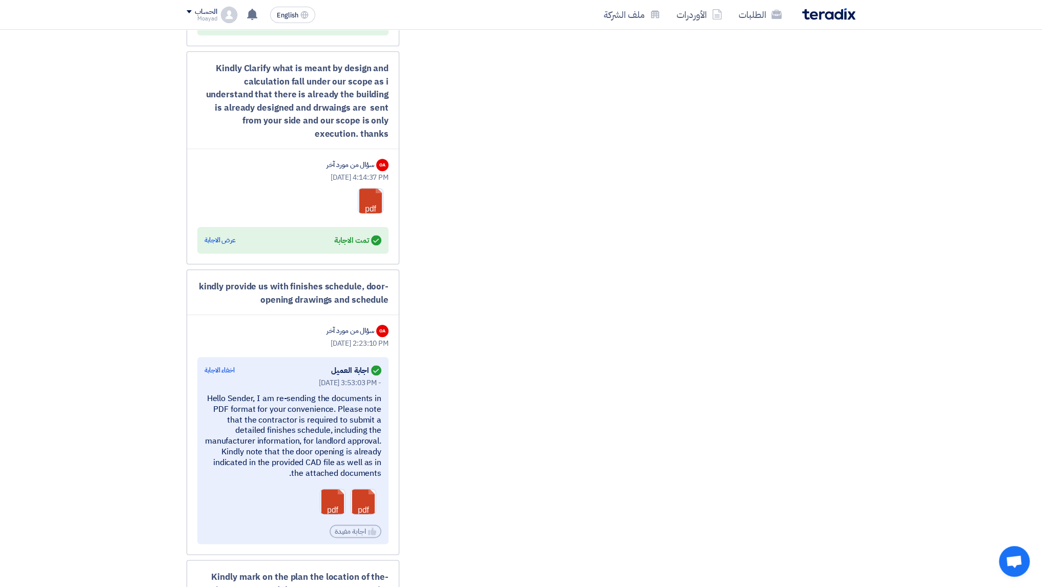
scroll to position [1599, 0]
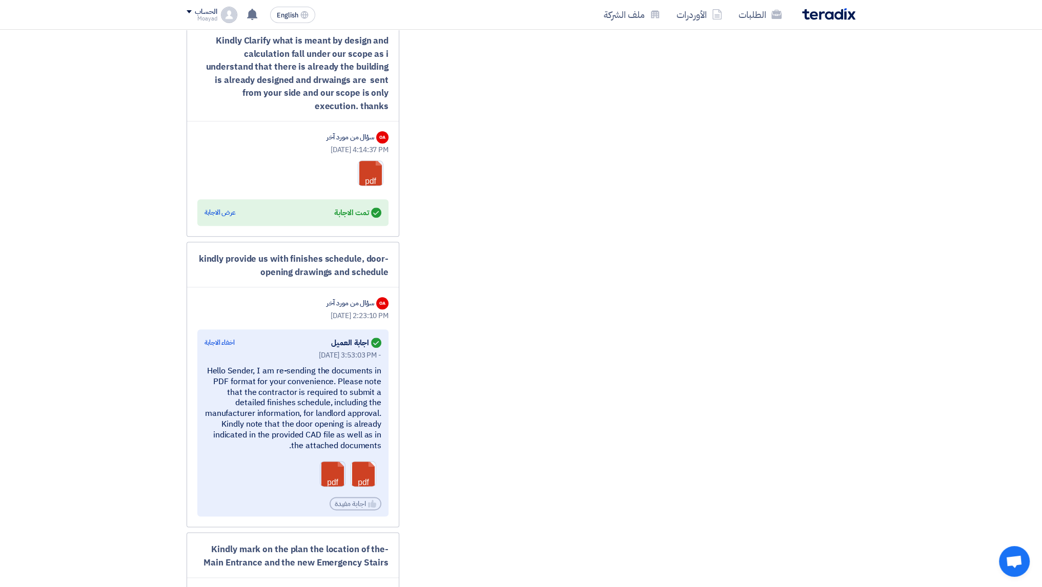
click at [324, 462] on link at bounding box center [361, 493] width 82 height 62
click at [365, 462] on link at bounding box center [392, 493] width 82 height 62
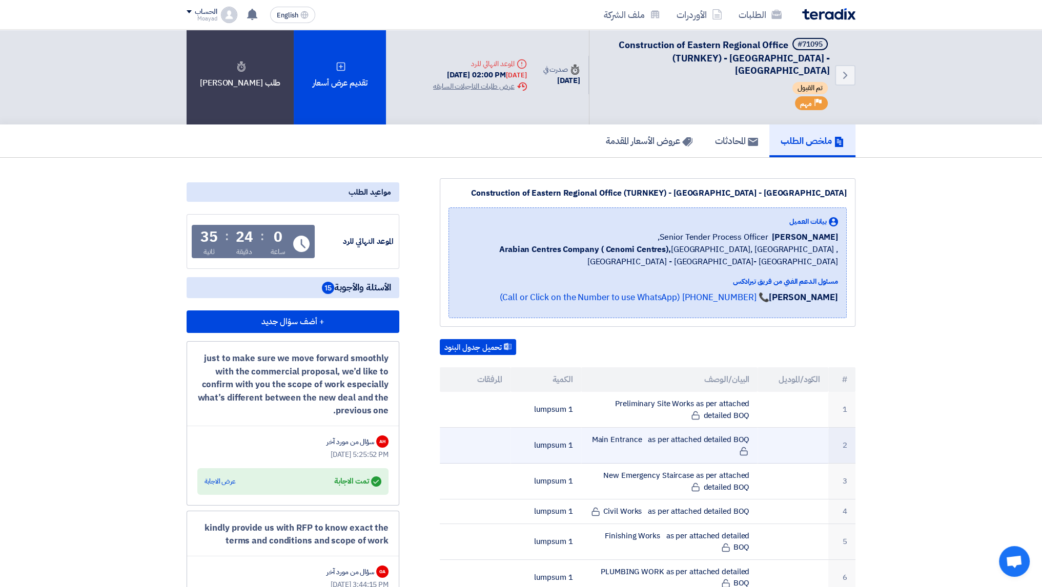
scroll to position [0, 0]
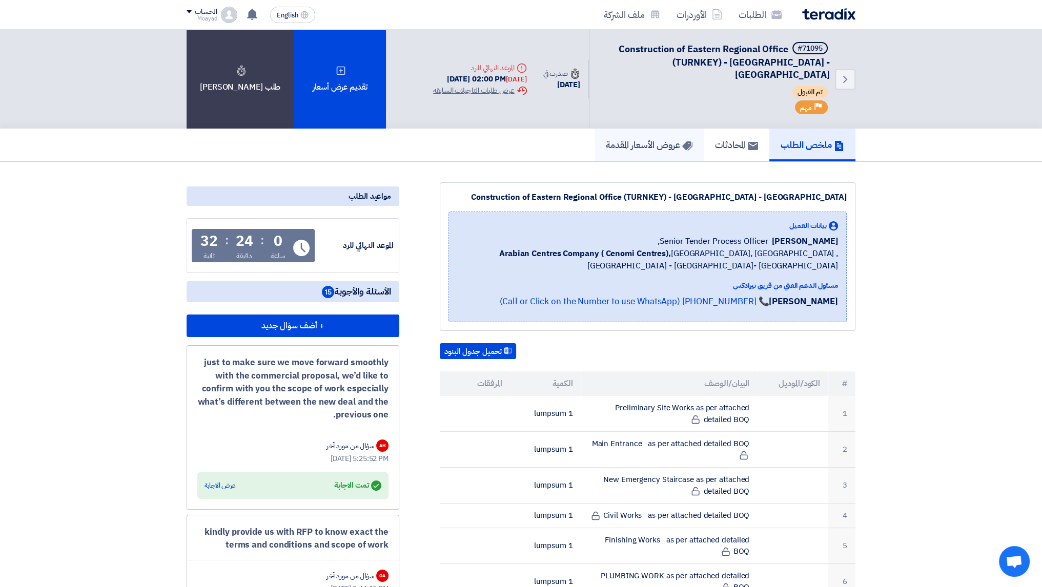
click at [670, 138] on link "عروض الأسعار المقدمة" at bounding box center [649, 145] width 109 height 33
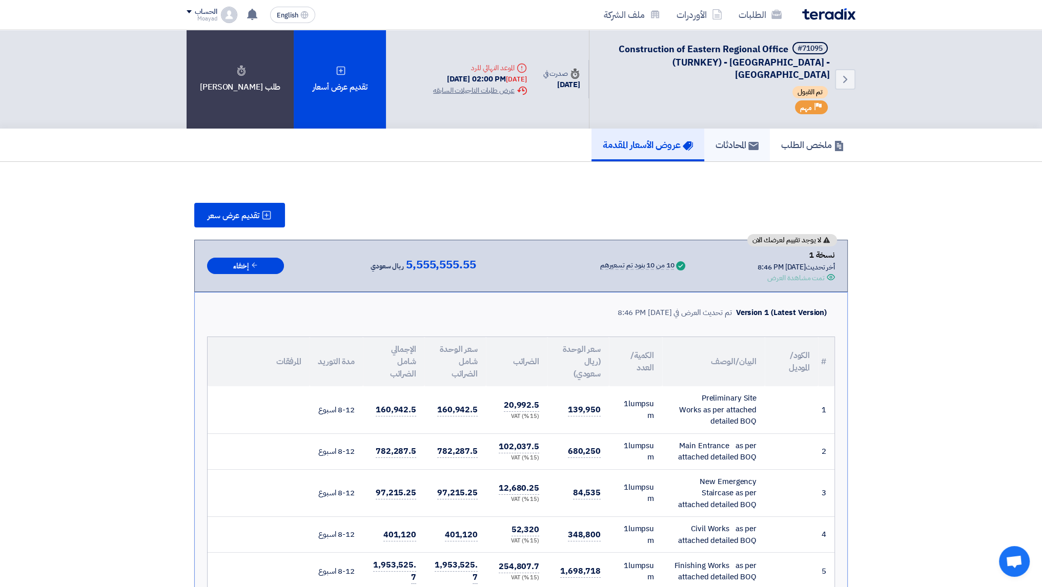
click at [722, 138] on link "المحادثات" at bounding box center [737, 145] width 66 height 33
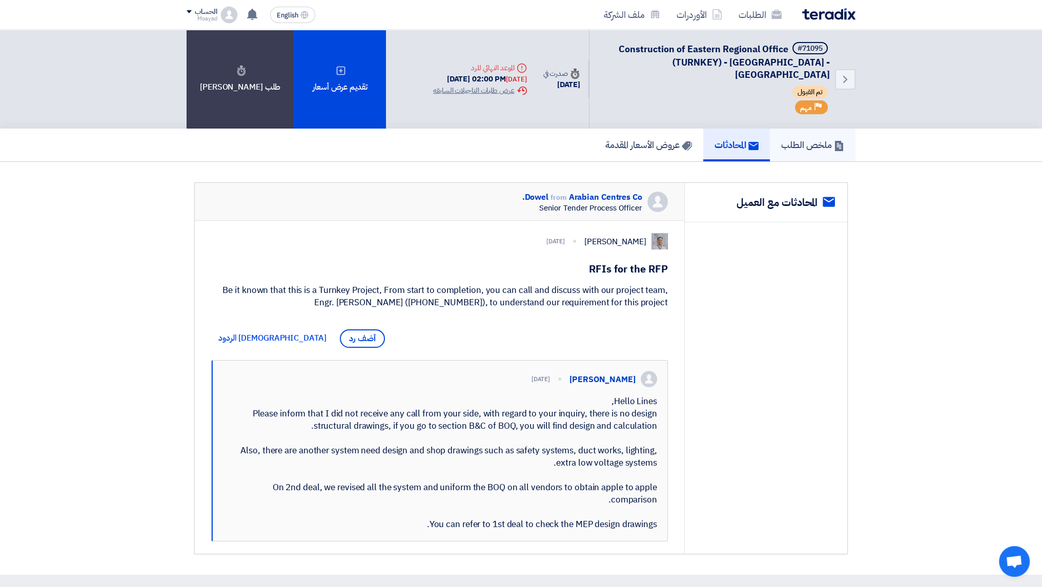
click at [791, 139] on h5 "ملخص الطلب" at bounding box center [812, 145] width 63 height 12
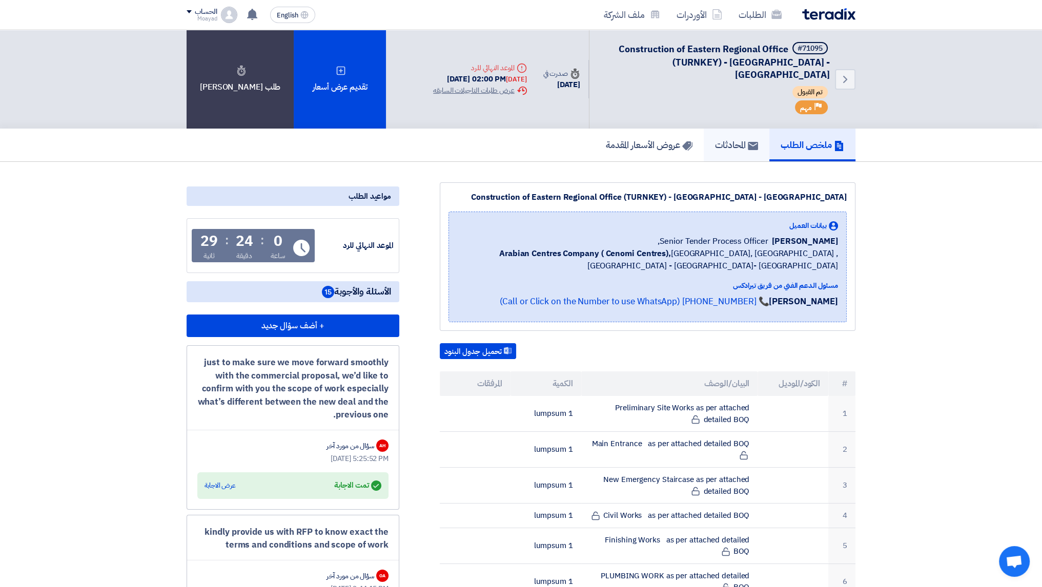
click at [743, 139] on h5 "المحادثات" at bounding box center [736, 145] width 43 height 12
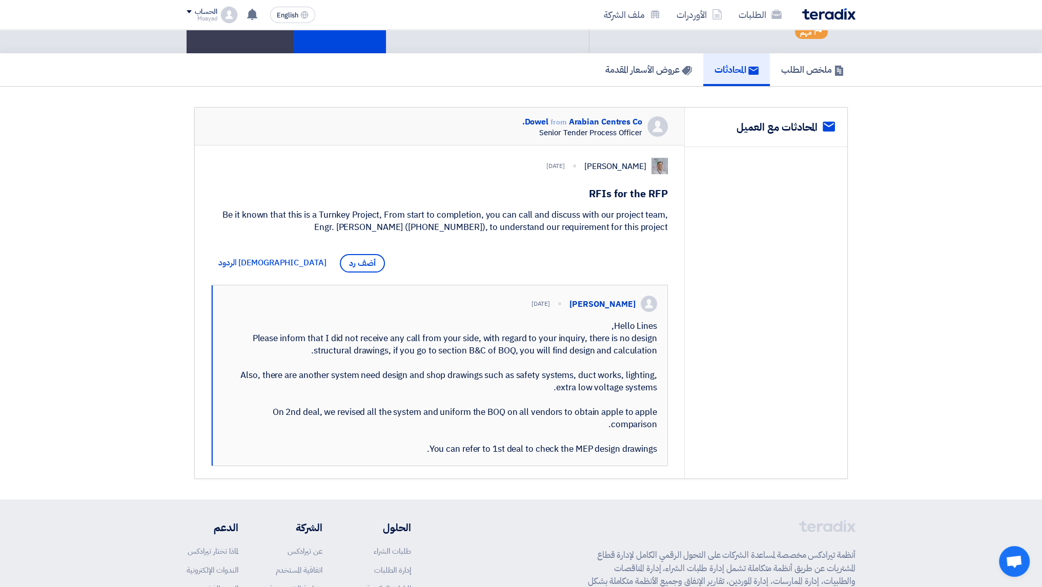
scroll to position [103, 0]
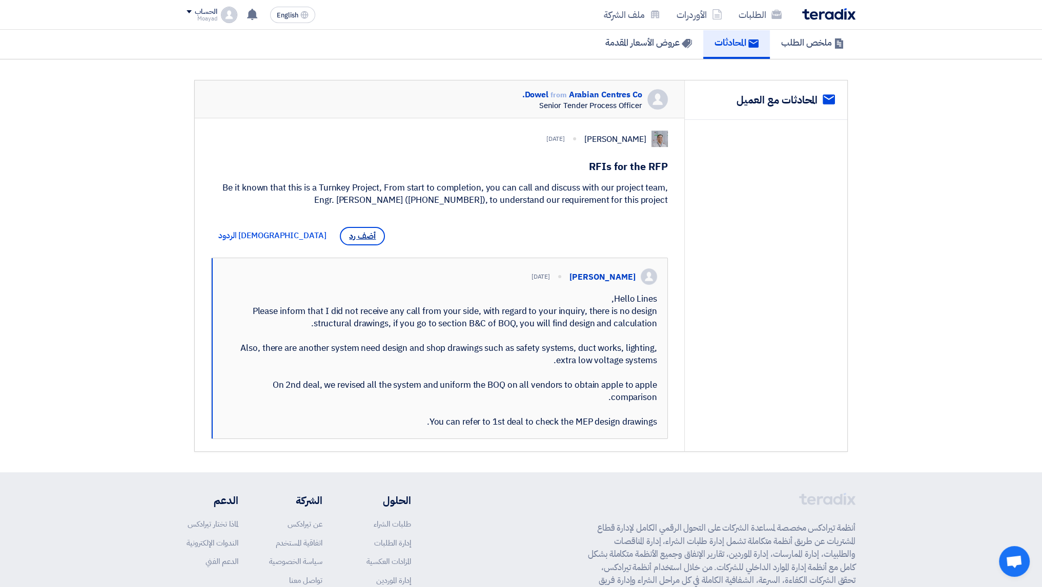
click at [340, 236] on span "أضف رد" at bounding box center [362, 236] width 45 height 18
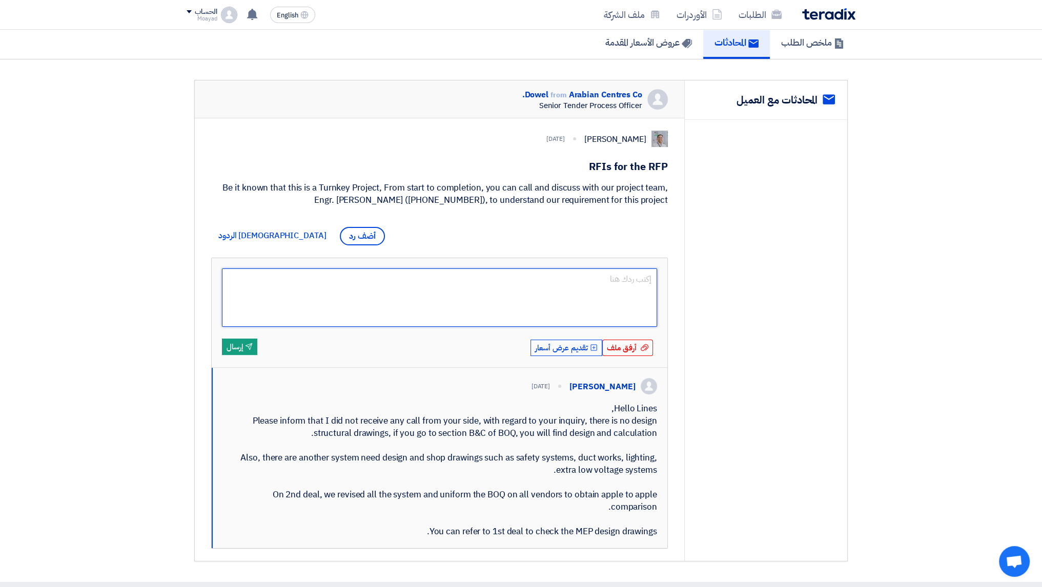
click at [621, 303] on textarea at bounding box center [439, 298] width 435 height 58
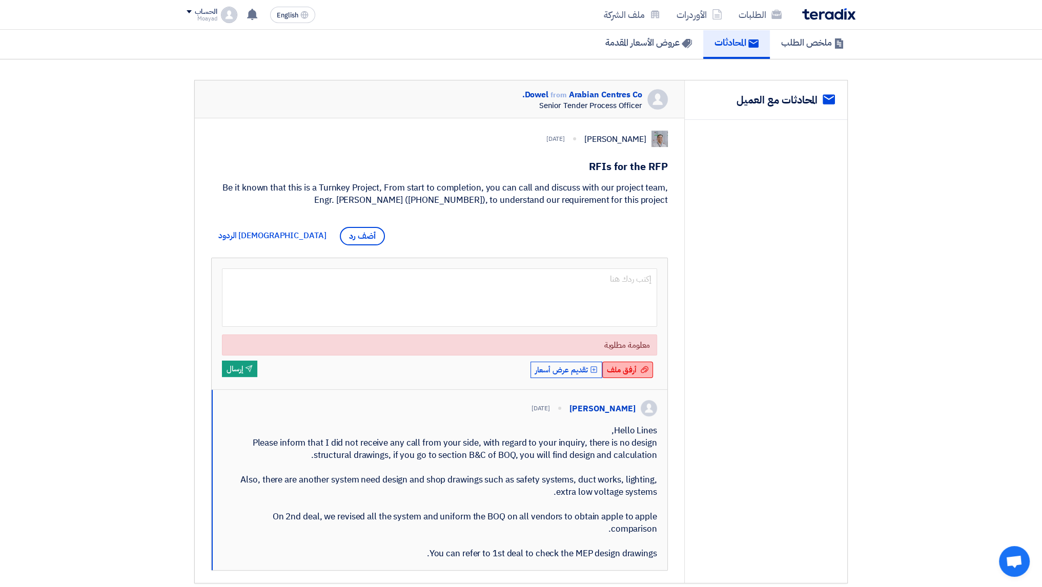
click at [629, 347] on form "معلومة مطلوبة أرفق ملف أرفق ملف Upload Offer تقديم عرض أسعار Send إرسال" at bounding box center [439, 324] width 435 height 111
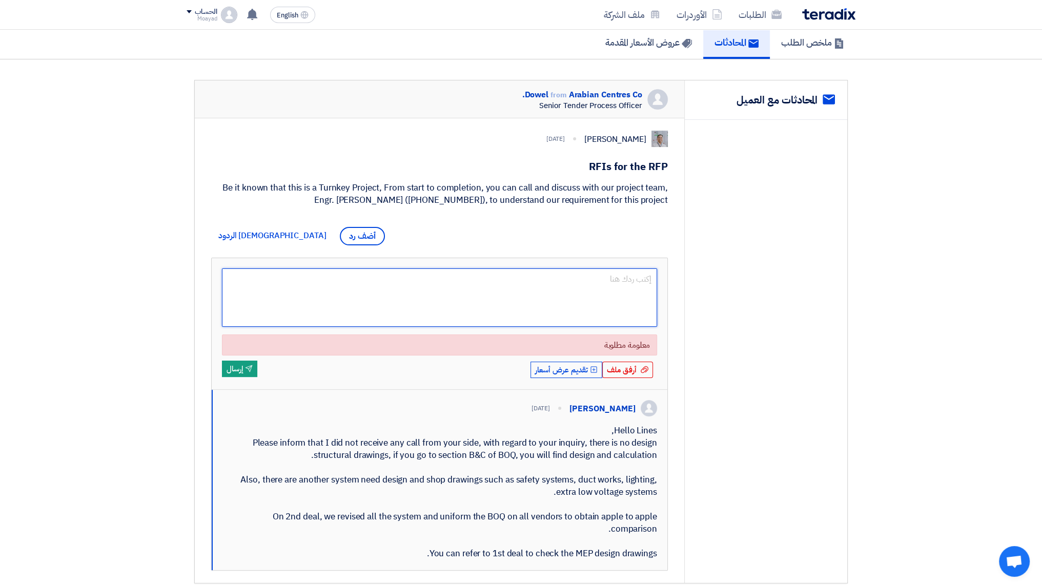
click at [629, 295] on textarea at bounding box center [439, 298] width 435 height 58
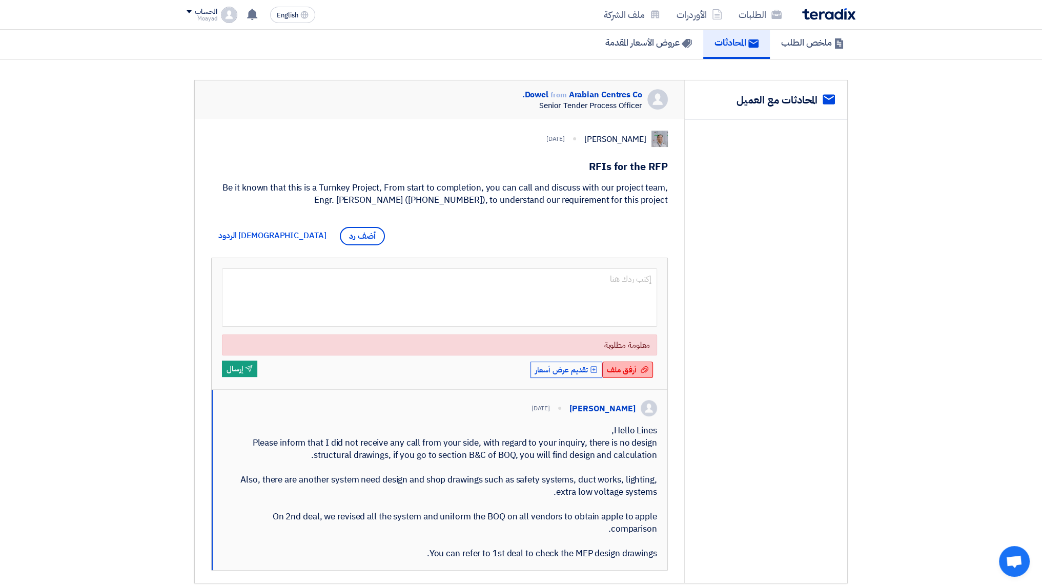
click at [615, 370] on span "أرفق ملف" at bounding box center [622, 369] width 30 height 11
click at [0, 0] on input "أرفق ملف أرفق ملف" at bounding box center [0, 0] width 0 height 0
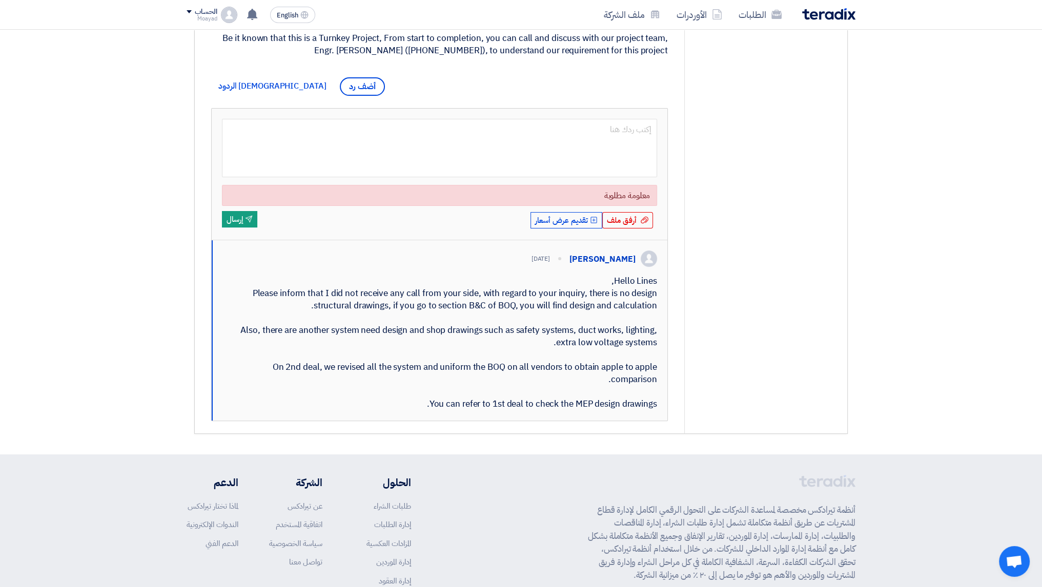
scroll to position [256, 0]
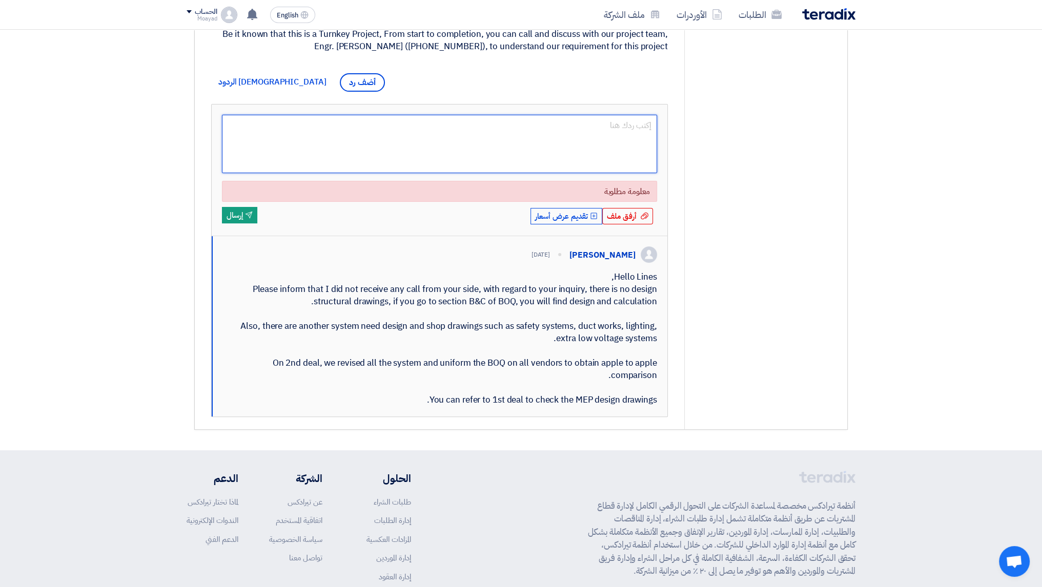
click at [556, 148] on textarea at bounding box center [439, 144] width 435 height 58
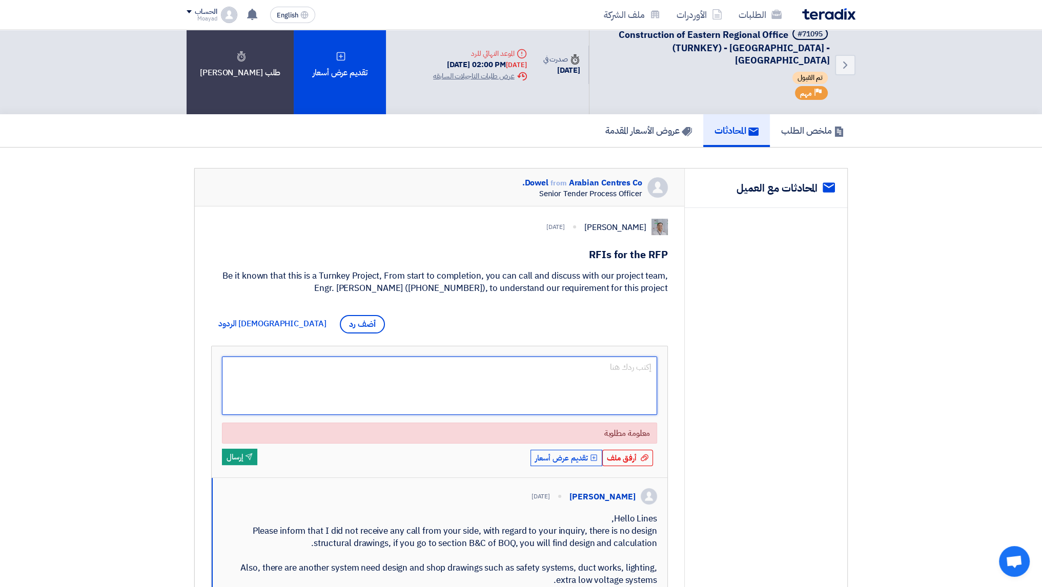
scroll to position [0, 0]
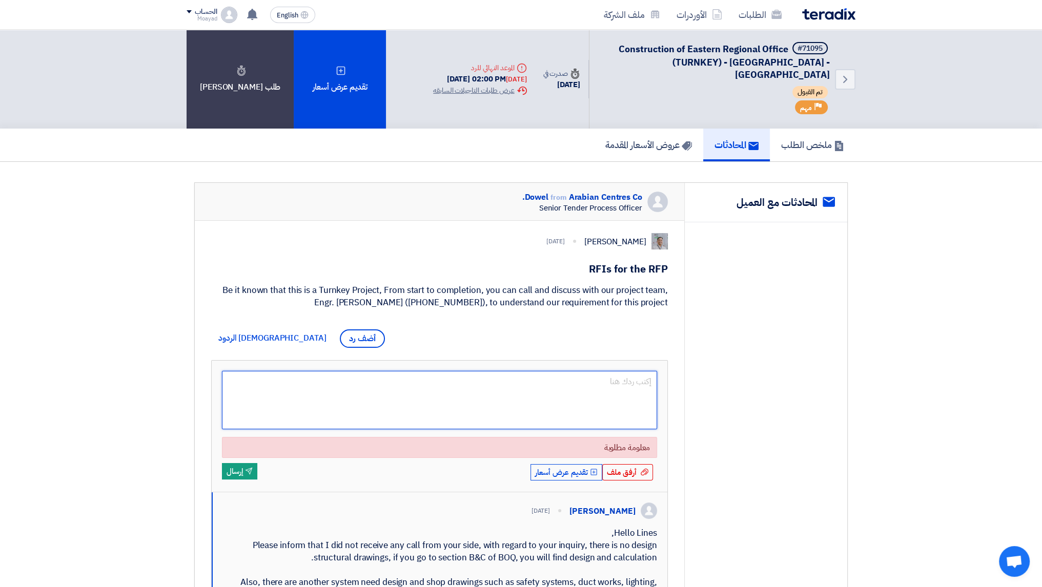
click at [636, 371] on textarea at bounding box center [439, 400] width 435 height 58
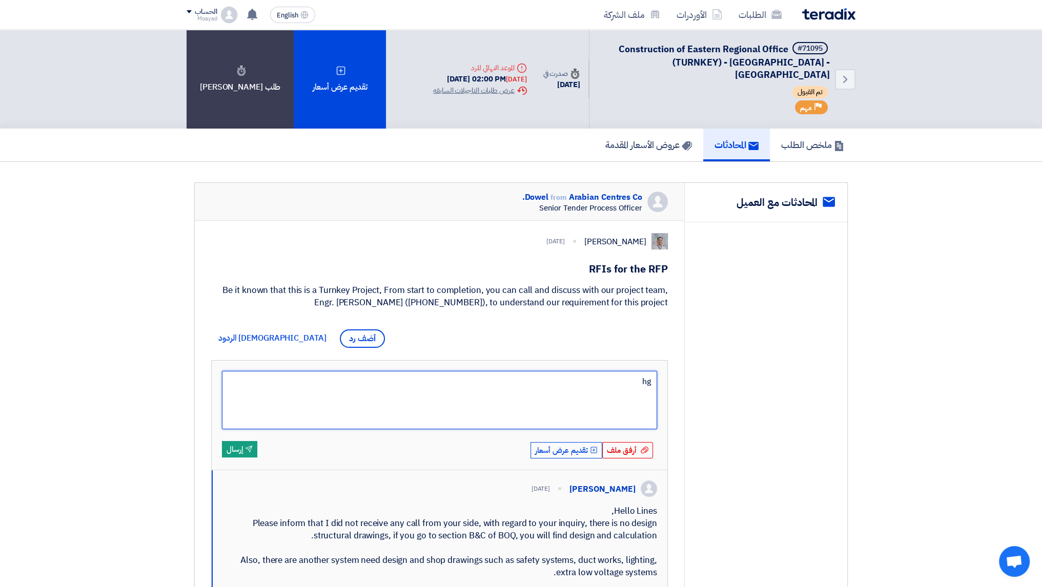
type textarea "h"
type textarea "t"
type textarea "i attac"
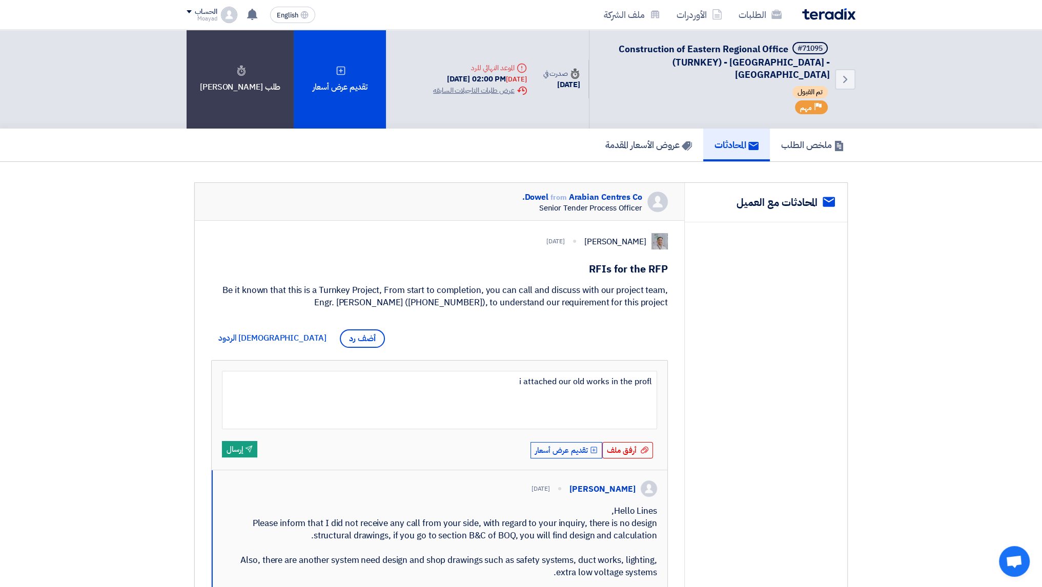
type textarea "i attached our old works in the profle"
drag, startPoint x: 640, startPoint y: 434, endPoint x: 627, endPoint y: 452, distance: 21.6
click at [627, 452] on span "أرفق ملف" at bounding box center [622, 450] width 30 height 11
click at [0, 0] on input "أرفق ملف أرفق ملف" at bounding box center [0, 0] width 0 height 0
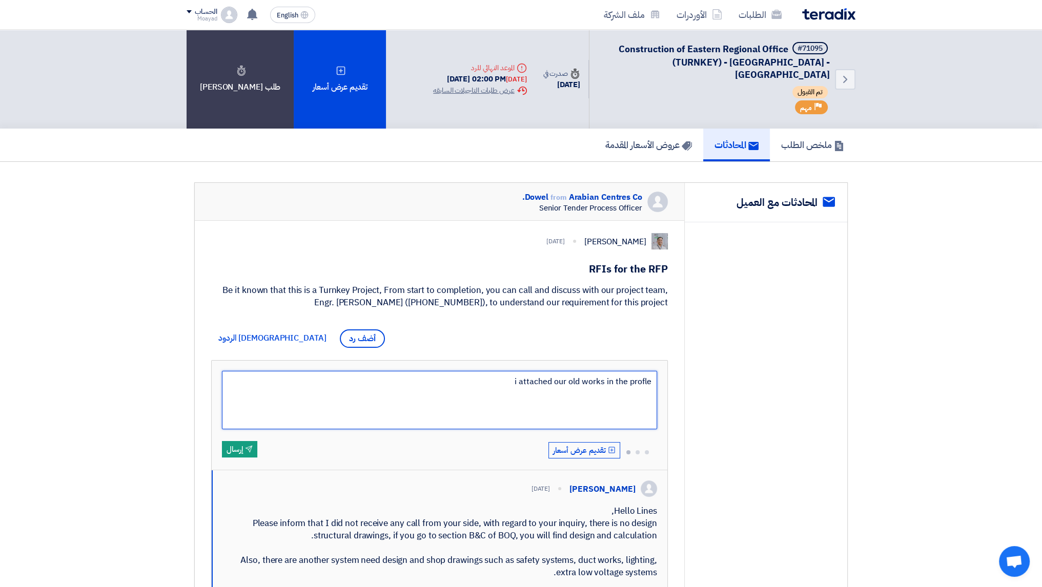
click at [646, 379] on textarea "i attached our old works in the profle" at bounding box center [439, 400] width 435 height 58
type textarea "i attached our old works in the profile"
click at [558, 384] on textarea "i attached our old works in the profile" at bounding box center [439, 400] width 435 height 58
click at [471, 384] on textarea "i attached our old works in the profile" at bounding box center [439, 400] width 435 height 58
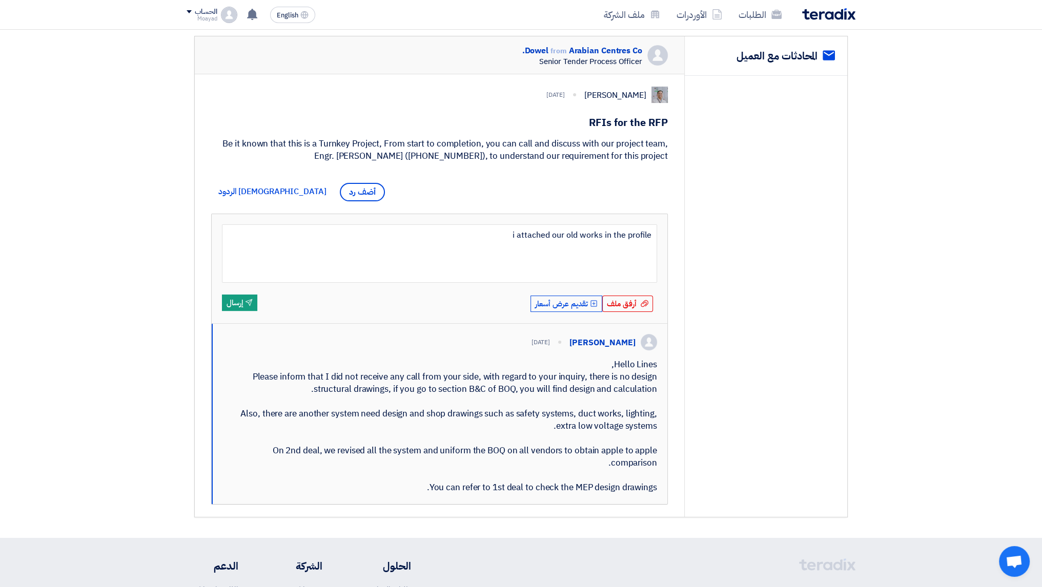
scroll to position [124, 0]
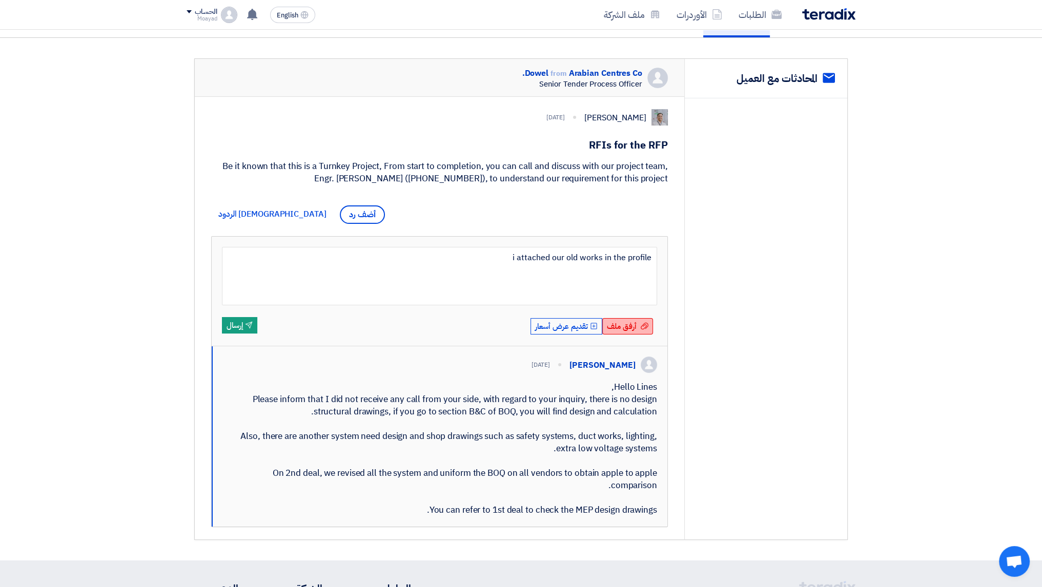
click at [619, 323] on span "أرفق ملف" at bounding box center [622, 326] width 30 height 11
click at [0, 0] on input "أرفق ملف أرفق ملف" at bounding box center [0, 0] width 0 height 0
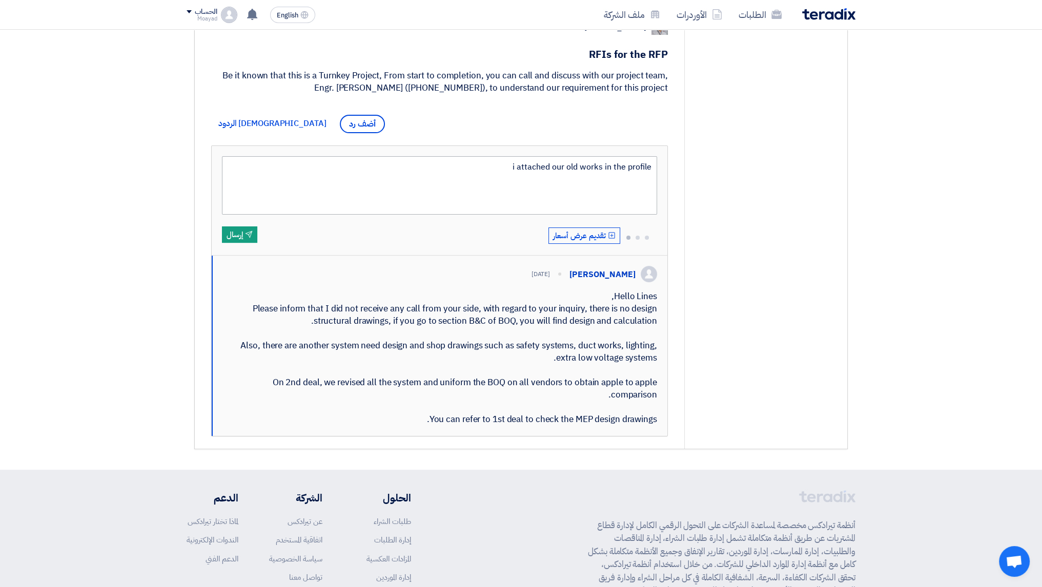
scroll to position [227, 0]
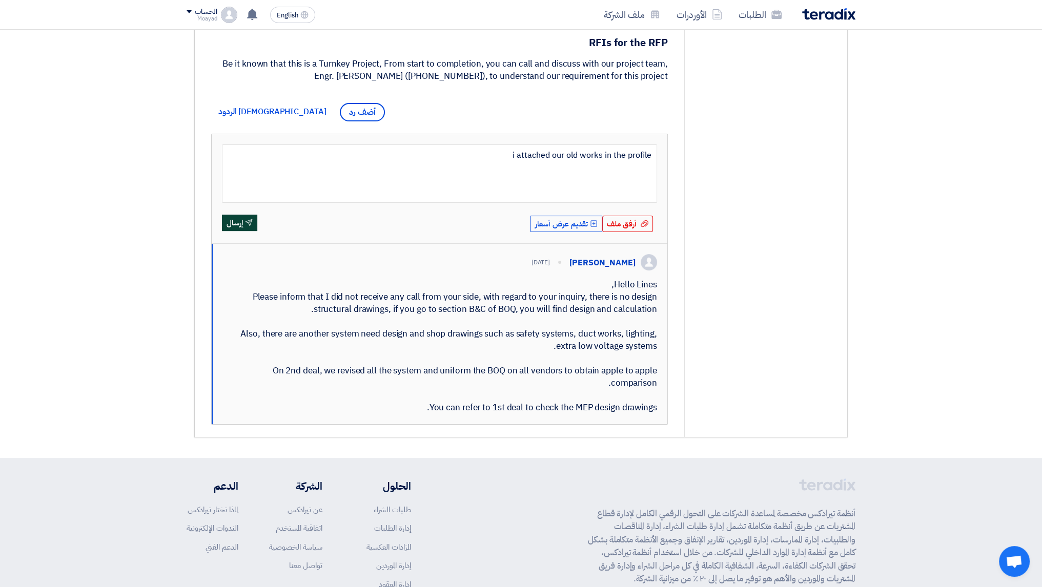
click at [239, 218] on button "Send إرسال" at bounding box center [239, 223] width 35 height 16
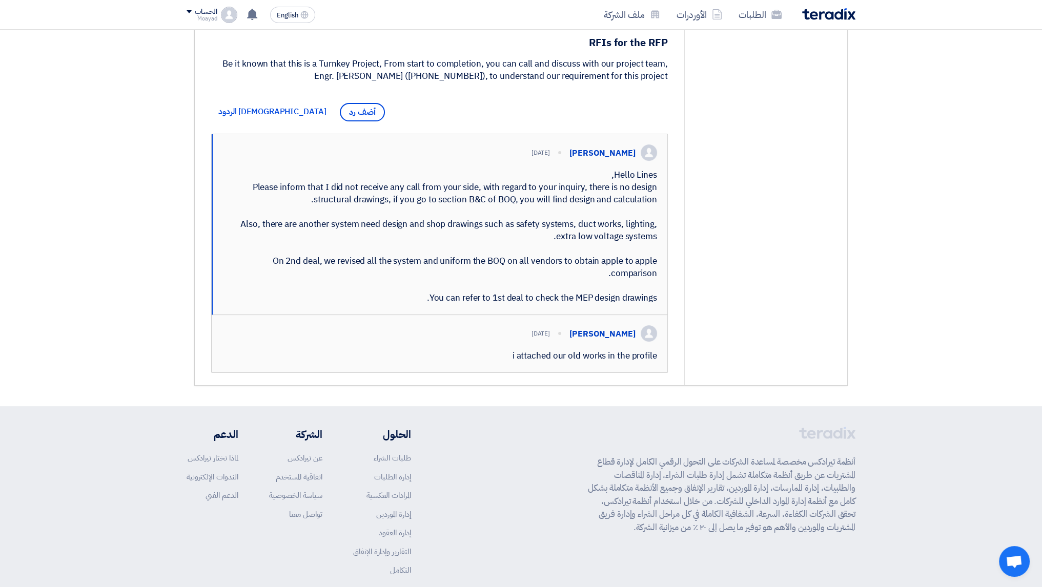
click at [574, 362] on div "i attached our old works in the profile" at bounding box center [439, 356] width 435 height 12
click at [571, 362] on div "i attached our old works in the profile" at bounding box center [439, 356] width 435 height 12
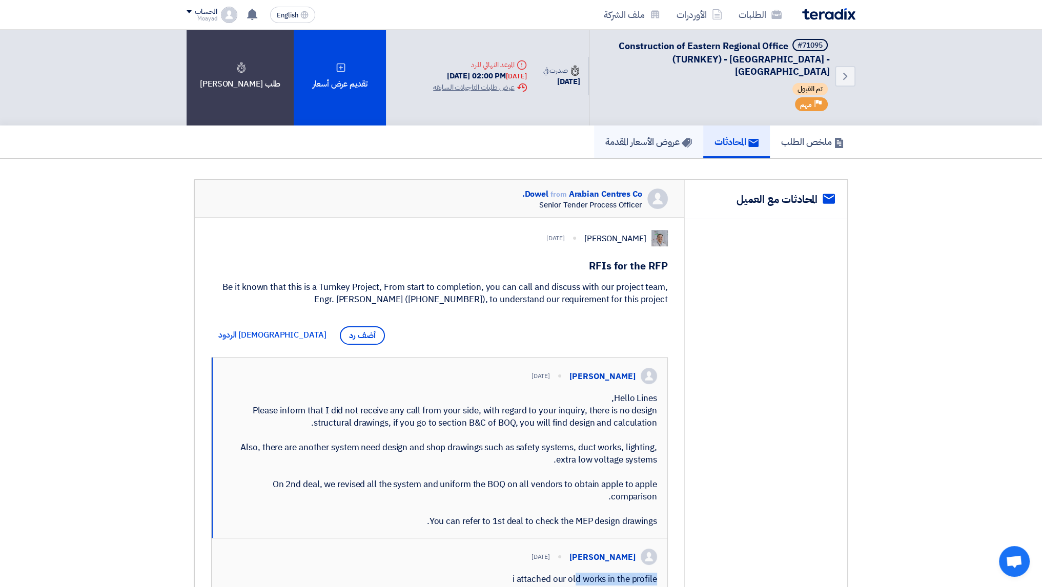
scroll to position [0, 0]
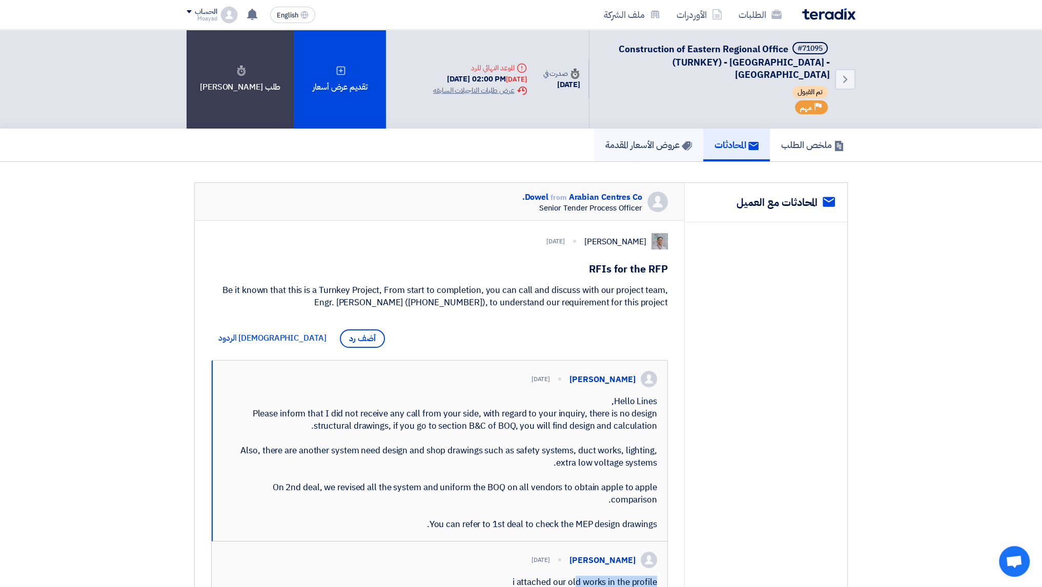
click at [647, 139] on h5 "عروض الأسعار المقدمة" at bounding box center [648, 145] width 87 height 12
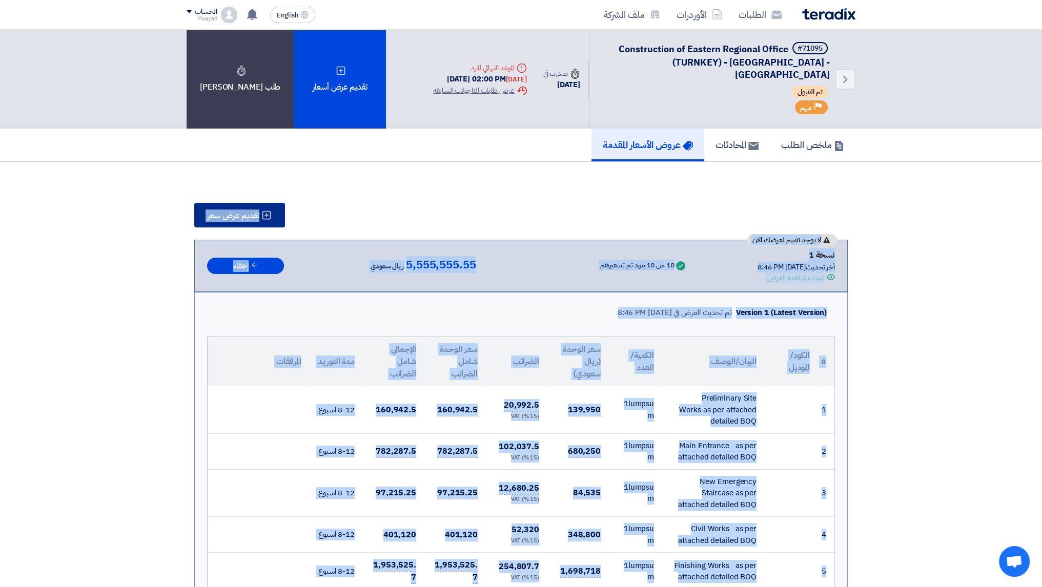
click at [273, 205] on button "تقديم عرض سعر" at bounding box center [239, 215] width 91 height 25
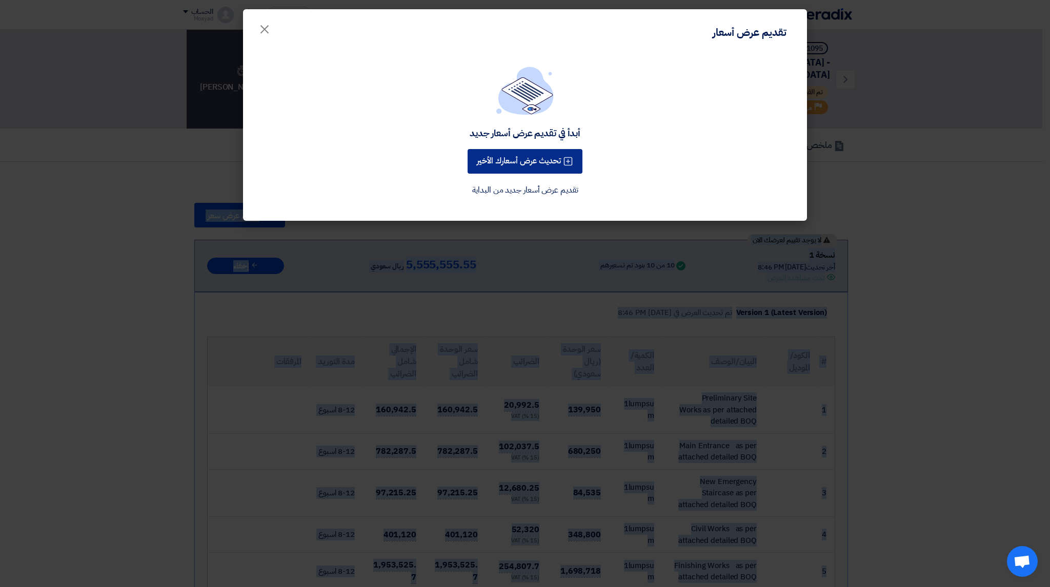
click at [513, 167] on button "تحديث عرض أسعارك الأخير" at bounding box center [524, 161] width 115 height 25
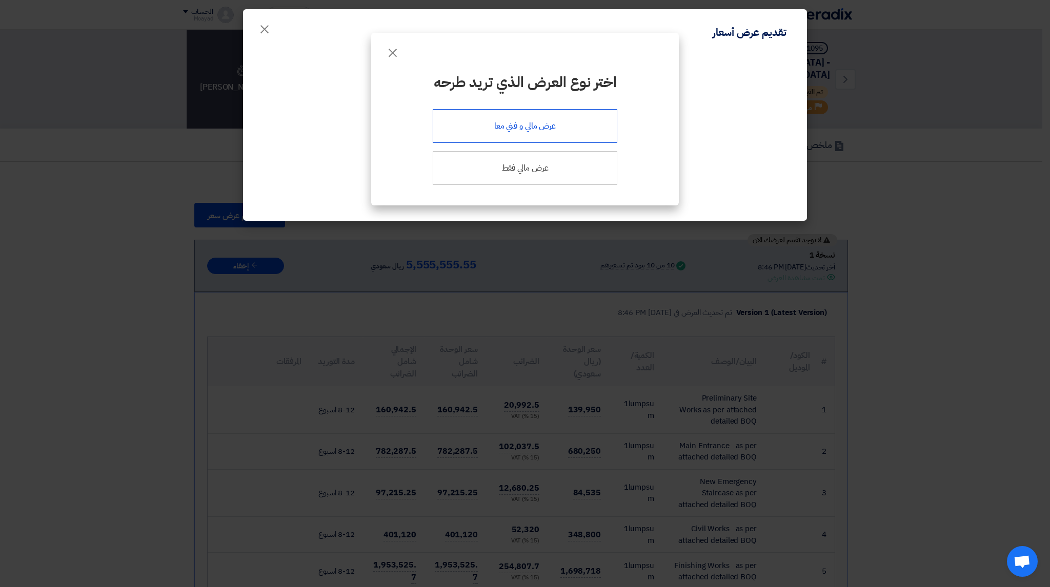
click at [540, 131] on div "عرض مالي و فني معا" at bounding box center [525, 126] width 185 height 34
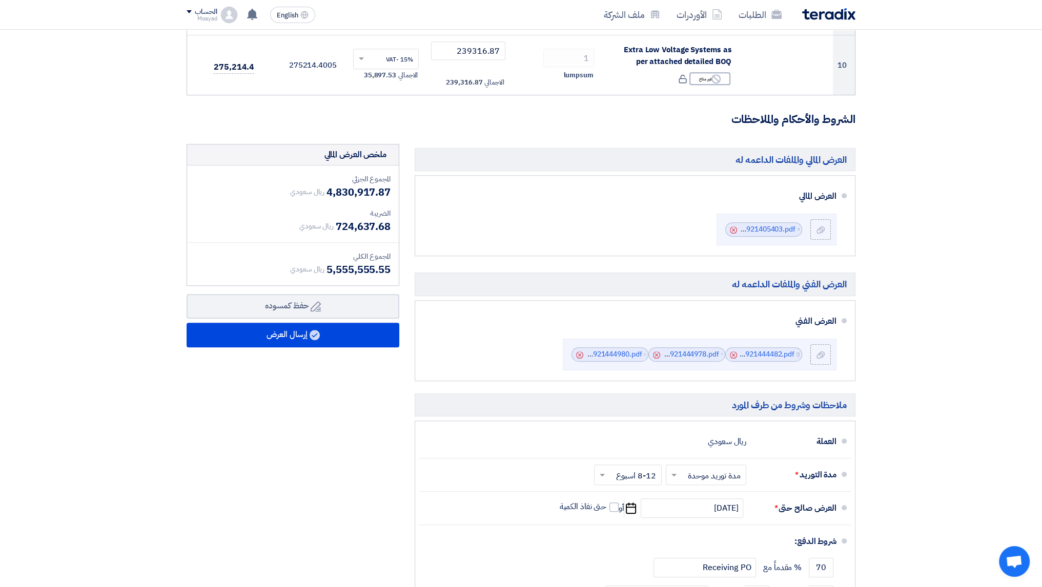
scroll to position [695, 0]
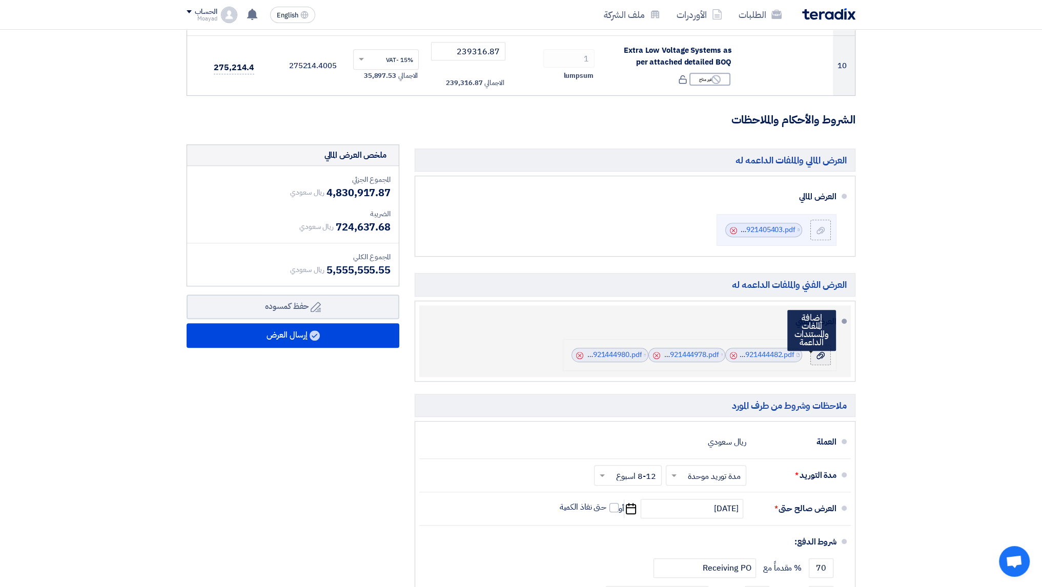
click at [819, 352] on use at bounding box center [820, 355] width 8 height 7
click at [0, 0] on input "file" at bounding box center [0, 0] width 0 height 0
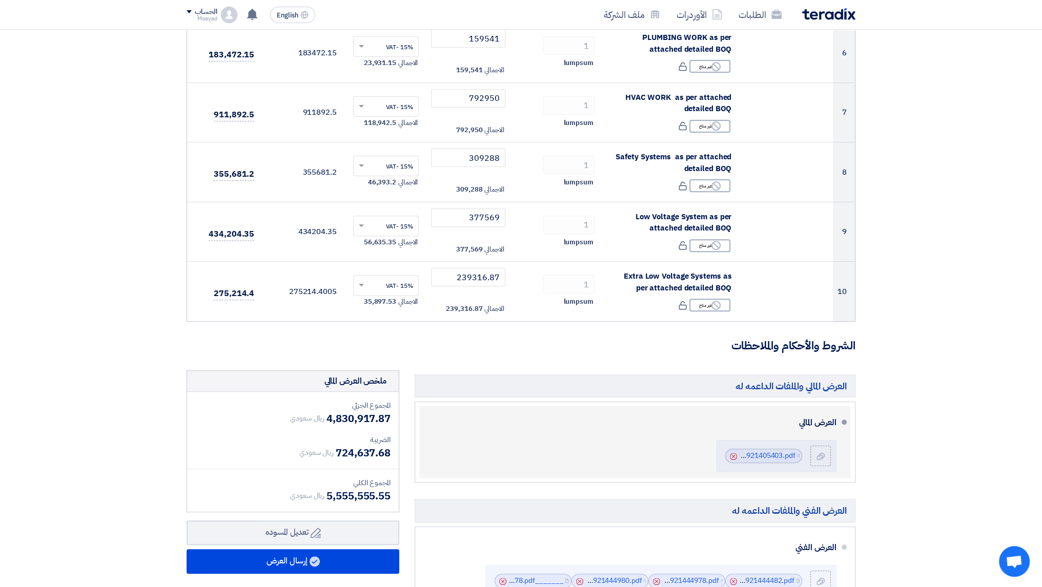
scroll to position [718, 0]
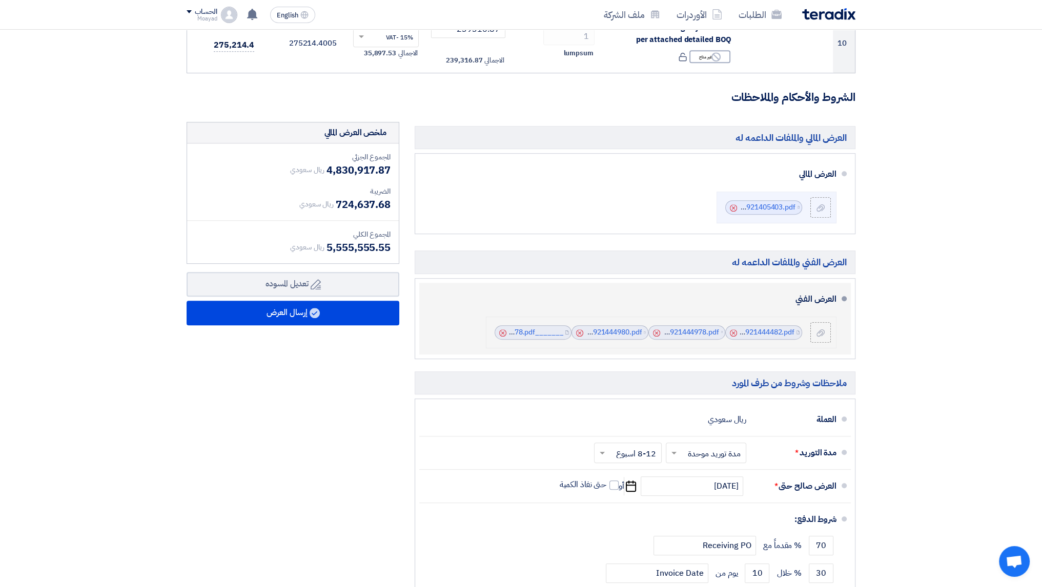
drag, startPoint x: 601, startPoint y: 330, endPoint x: 582, endPoint y: 343, distance: 23.2
click at [582, 343] on li "File Foundation_details_1756921444482.pdf Cancel File Cancel File" at bounding box center [661, 333] width 351 height 32
click at [579, 332] on icon "Cancel" at bounding box center [579, 333] width 7 height 7
click at [826, 333] on div at bounding box center [820, 333] width 12 height 10
click at [0, 0] on input "file" at bounding box center [0, 0] width 0 height 0
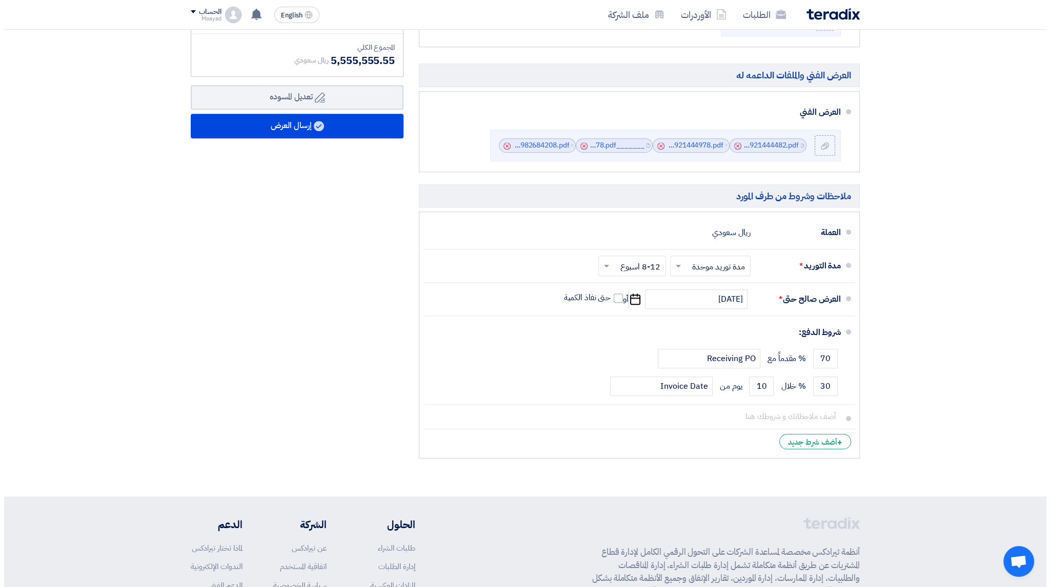
scroll to position [892, 0]
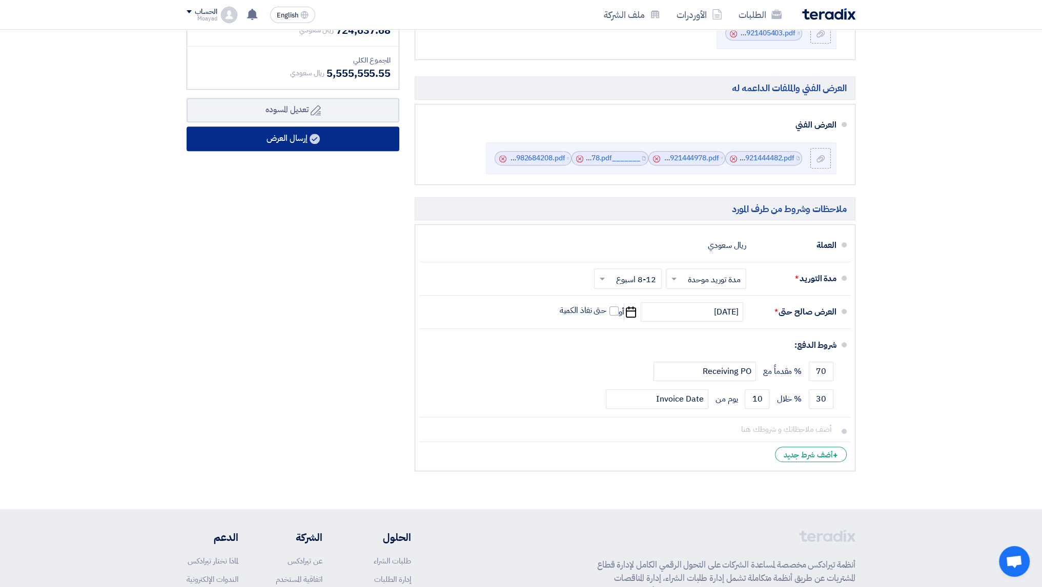
click at [299, 147] on button "إرسال العرض" at bounding box center [293, 139] width 213 height 25
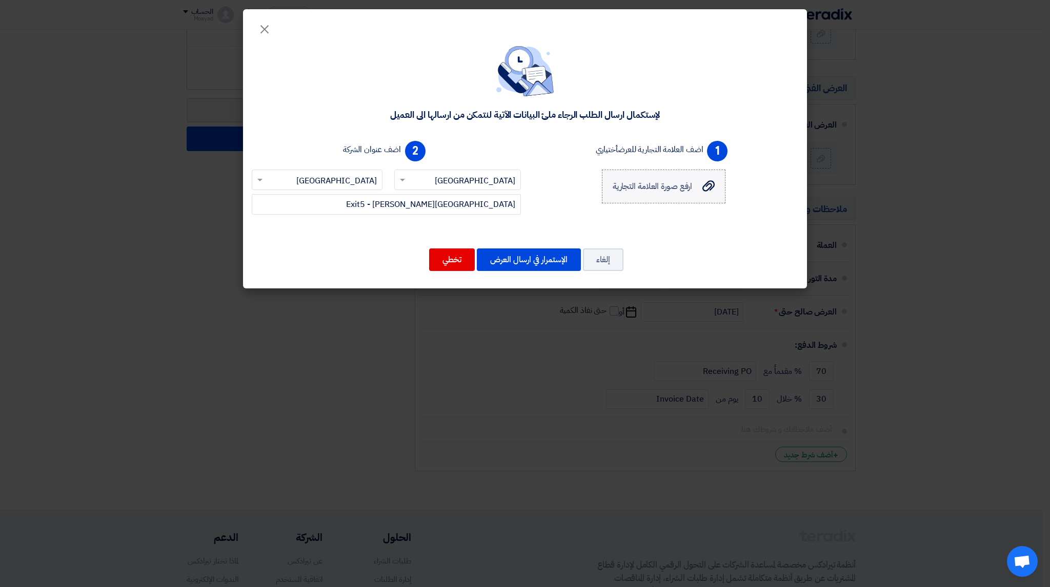
click at [710, 187] on use at bounding box center [708, 185] width 12 height 11
click at [0, 0] on input "ارفع صورة العلامة التجارية ارفع صورة العلامة التجارية" at bounding box center [0, 0] width 0 height 0
click at [537, 258] on button "الإستمرار في ارسال العرض" at bounding box center [529, 260] width 104 height 23
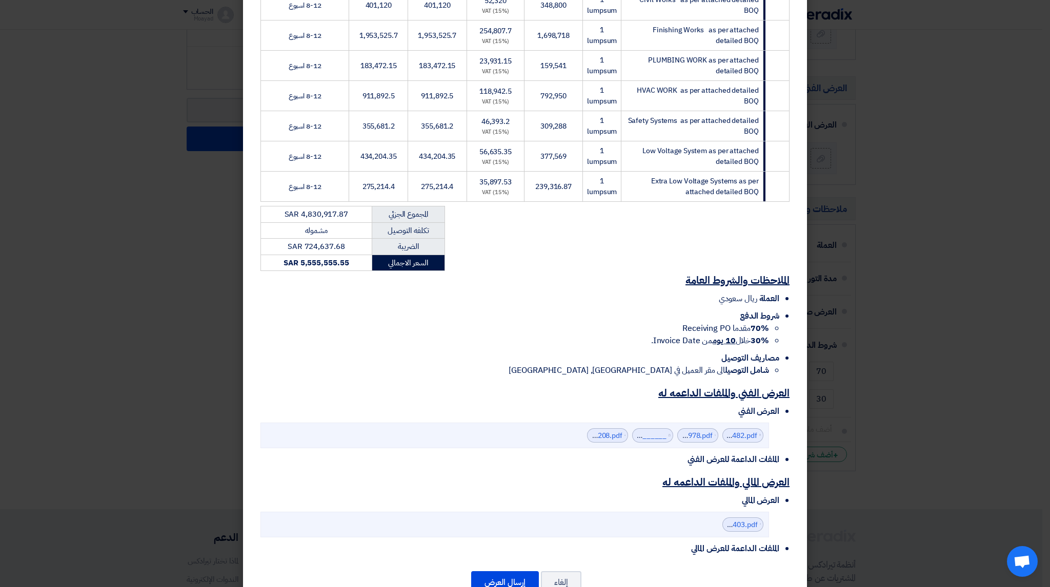
scroll to position [326, 0]
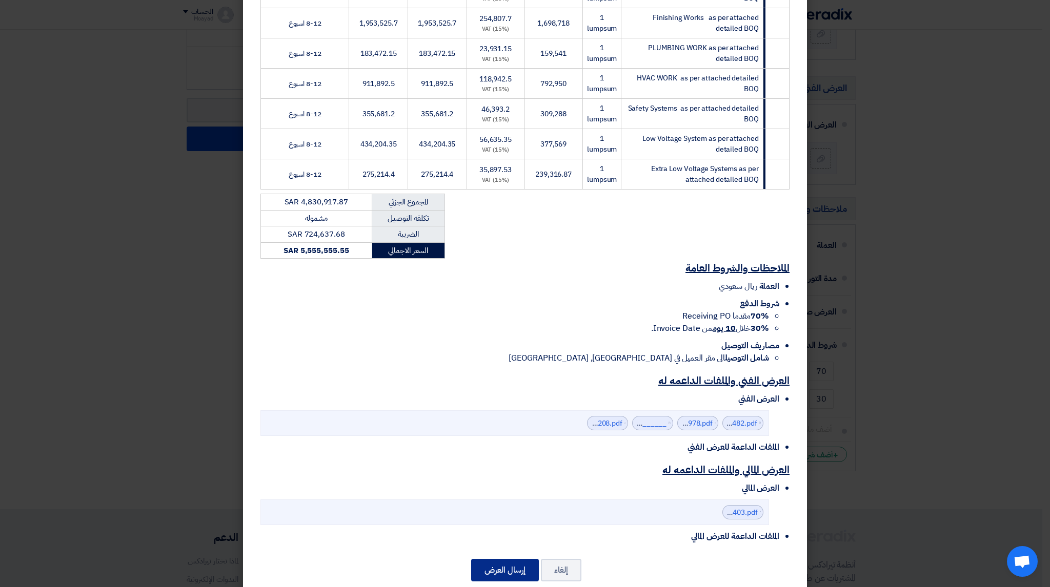
click at [517, 559] on button "إرسال العرض" at bounding box center [505, 570] width 68 height 23
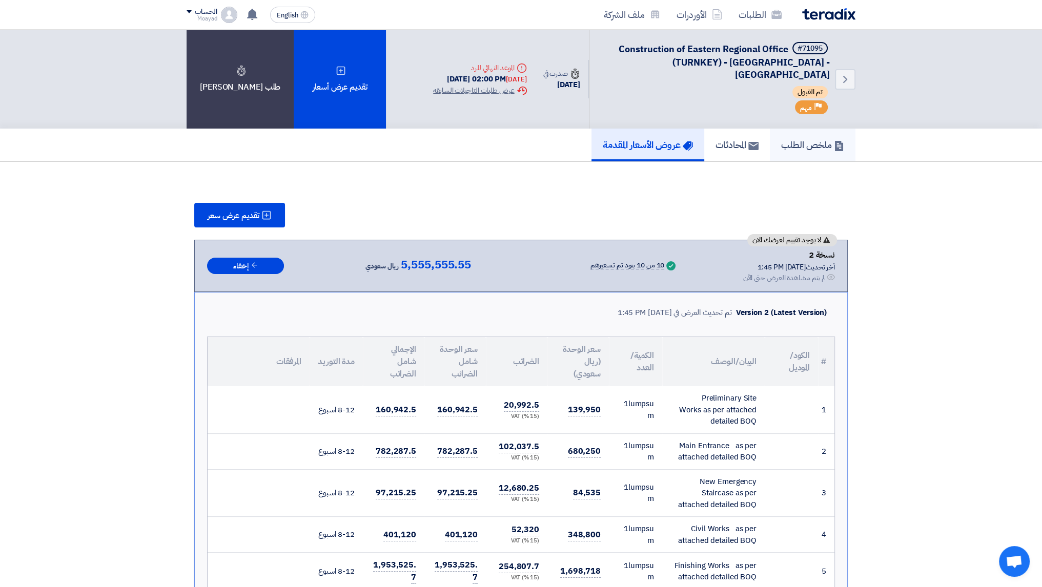
click at [814, 141] on link "ملخص الطلب" at bounding box center [813, 145] width 86 height 33
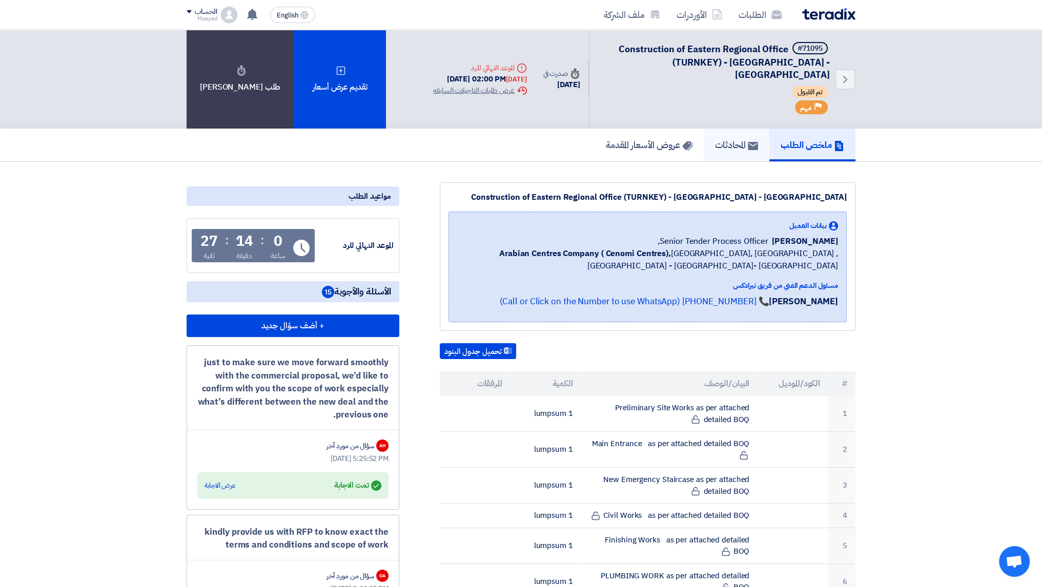
click at [727, 139] on h5 "المحادثات" at bounding box center [736, 145] width 43 height 12
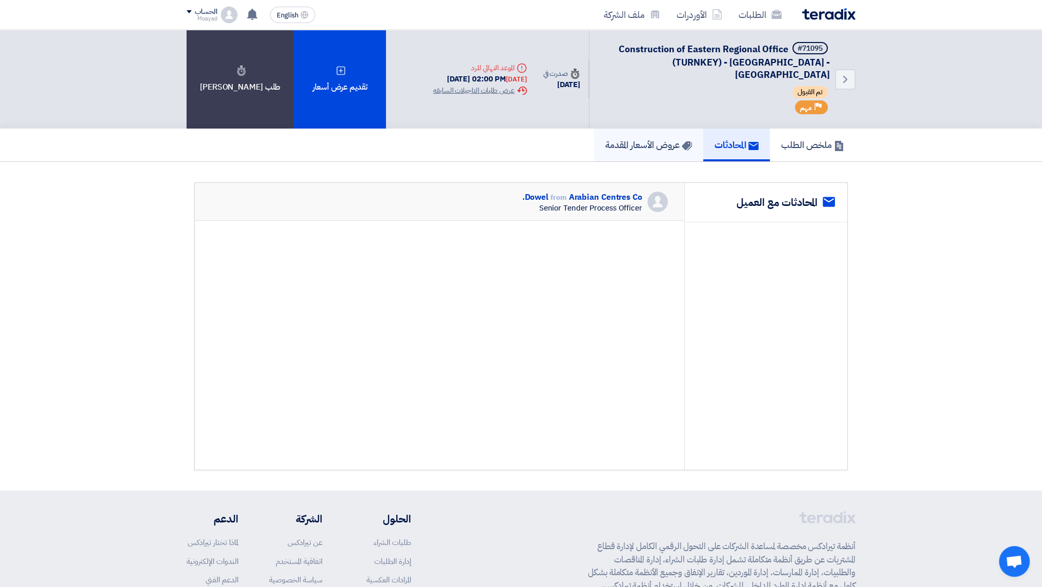
click at [664, 139] on h5 "عروض الأسعار المقدمة" at bounding box center [648, 145] width 87 height 12
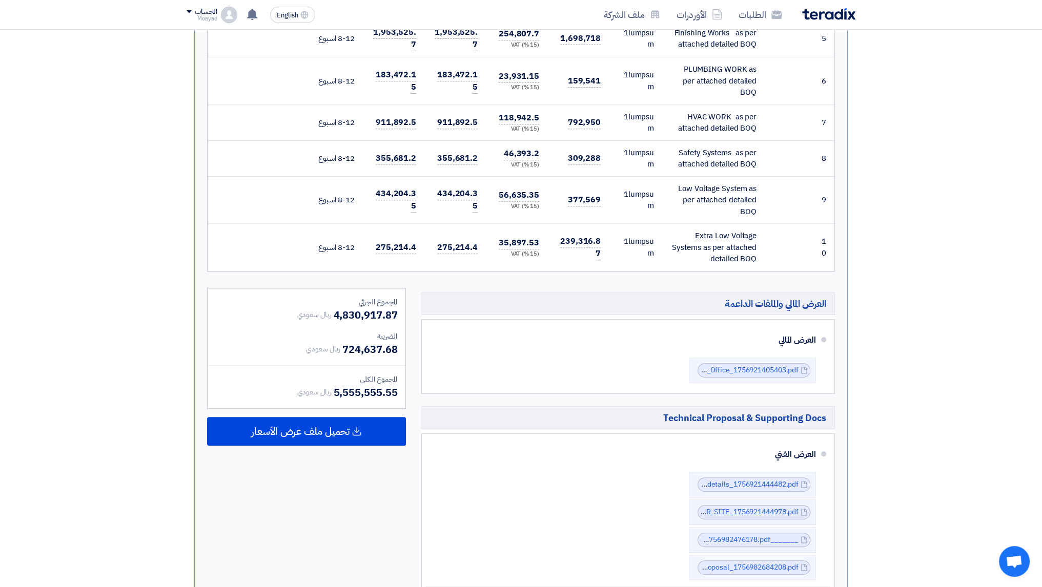
scroll to position [666, 0]
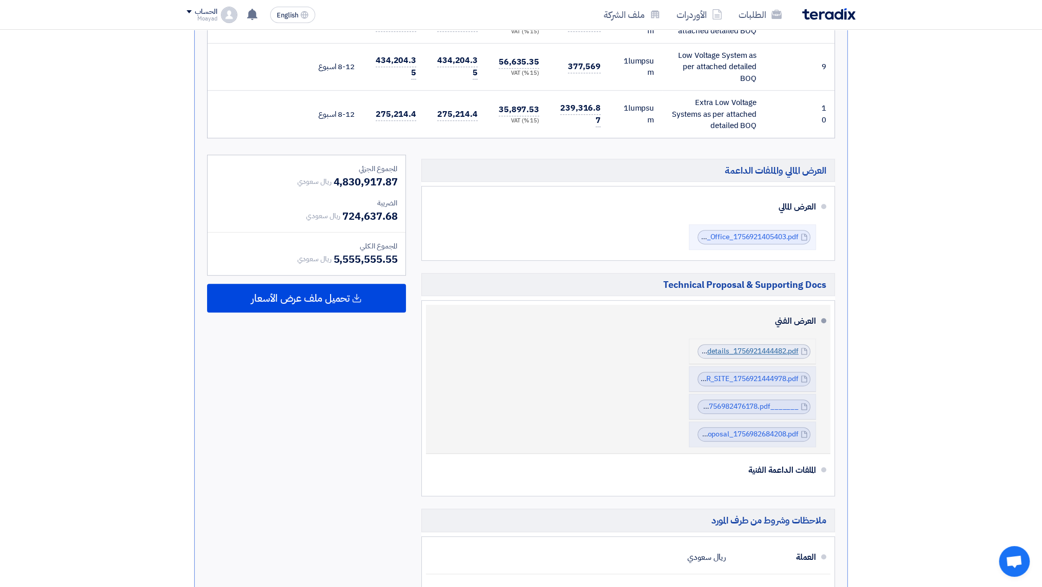
click at [742, 346] on link "Foundation_details_1756921444482.pdf" at bounding box center [733, 351] width 132 height 11
click at [744, 374] on link "AC_DUCT_FLOOR_PROPOSAL_FOR_ANOTHER_SITE_1756921444978.pdf" at bounding box center [678, 379] width 239 height 11
click at [749, 400] on div "_______copy___1756982476178.pdf _______copy___1756982476178.pdf" at bounding box center [754, 407] width 113 height 14
click at [748, 401] on link "_______copy___1756982476178.pdf" at bounding box center [738, 406] width 120 height 11
click at [748, 429] on link "Cenomi_Offices__Dammam_technical_Proposal_1756982684208.pdf" at bounding box center [685, 434] width 227 height 11
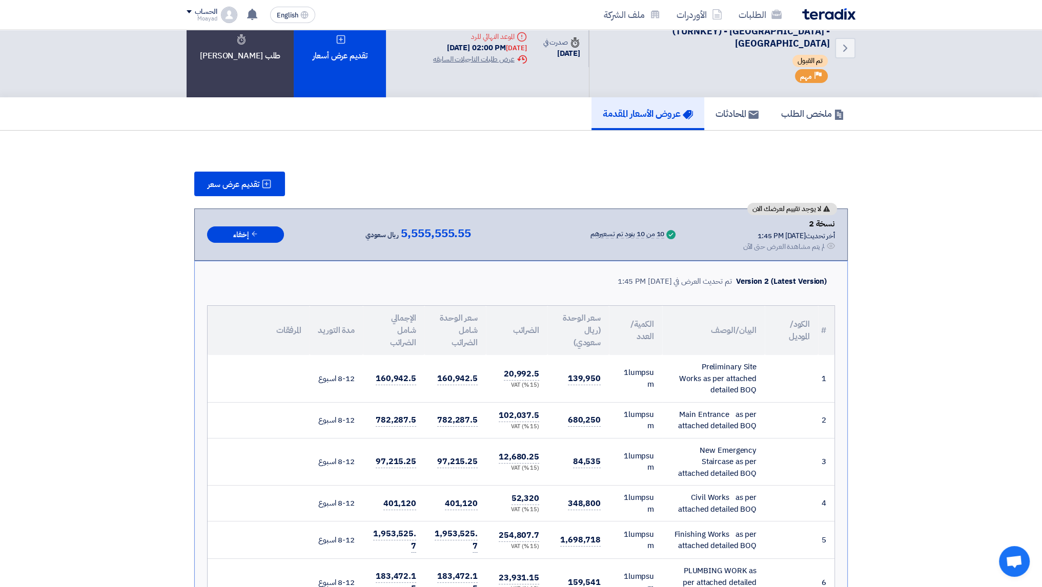
scroll to position [0, 0]
